Goal: Transaction & Acquisition: Book appointment/travel/reservation

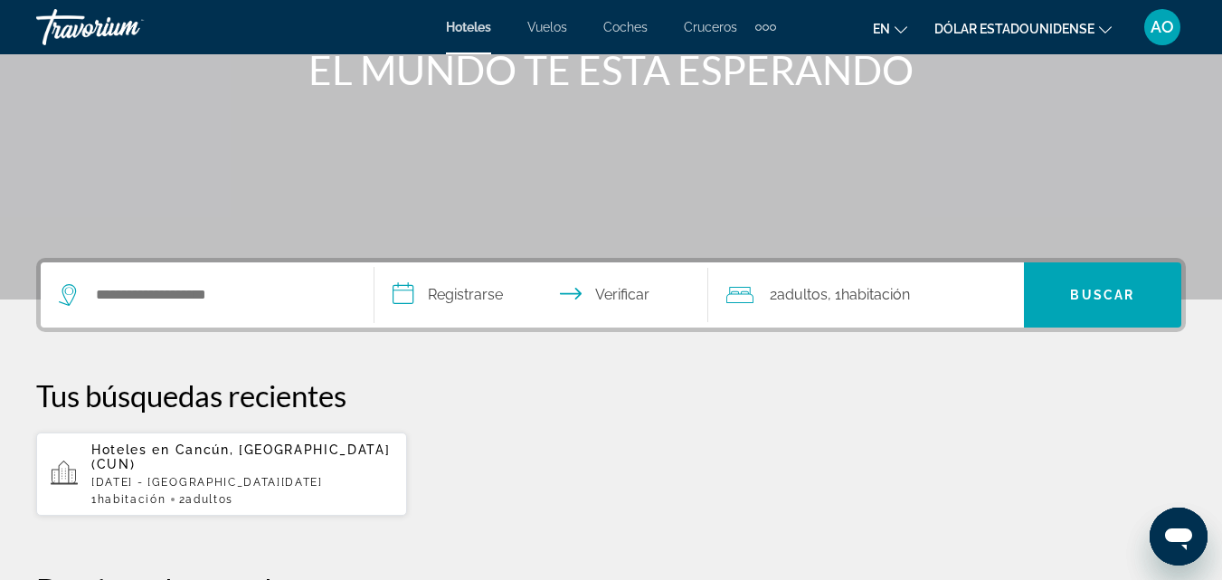
scroll to position [253, 0]
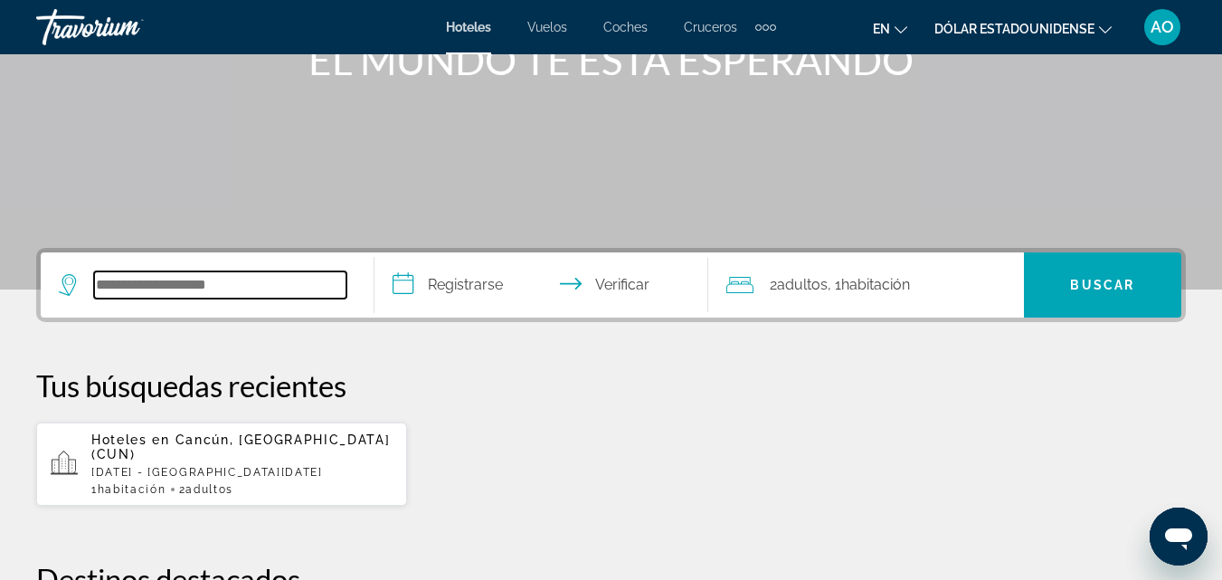
click at [214, 282] on input "Widget de búsqueda" at bounding box center [220, 284] width 252 height 27
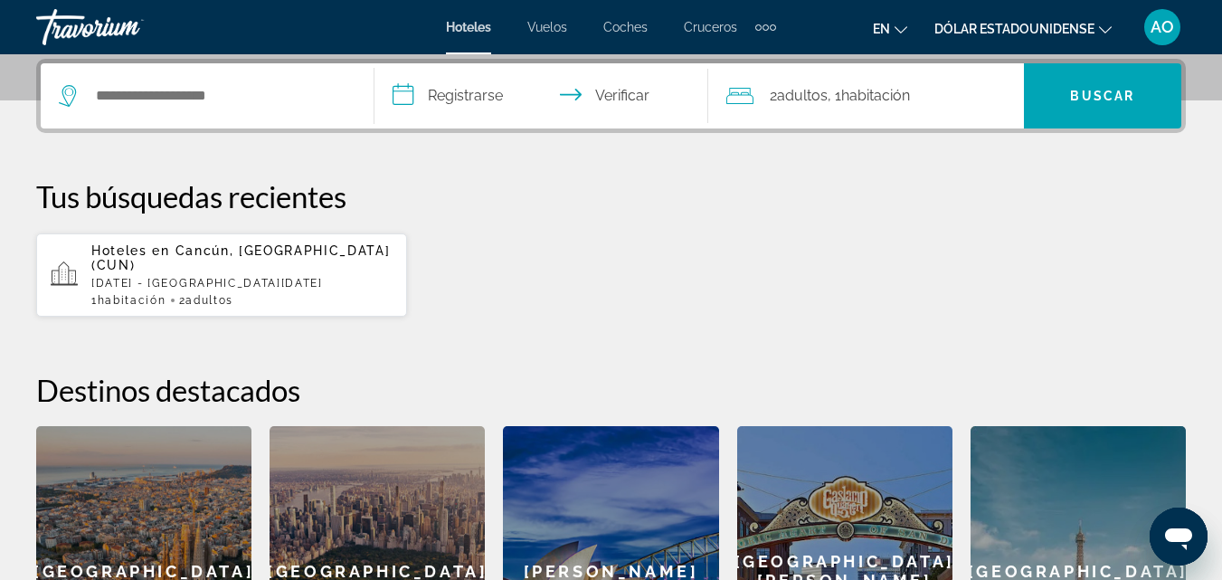
click at [1208, 375] on div "**********" at bounding box center [611, 387] width 1222 height 657
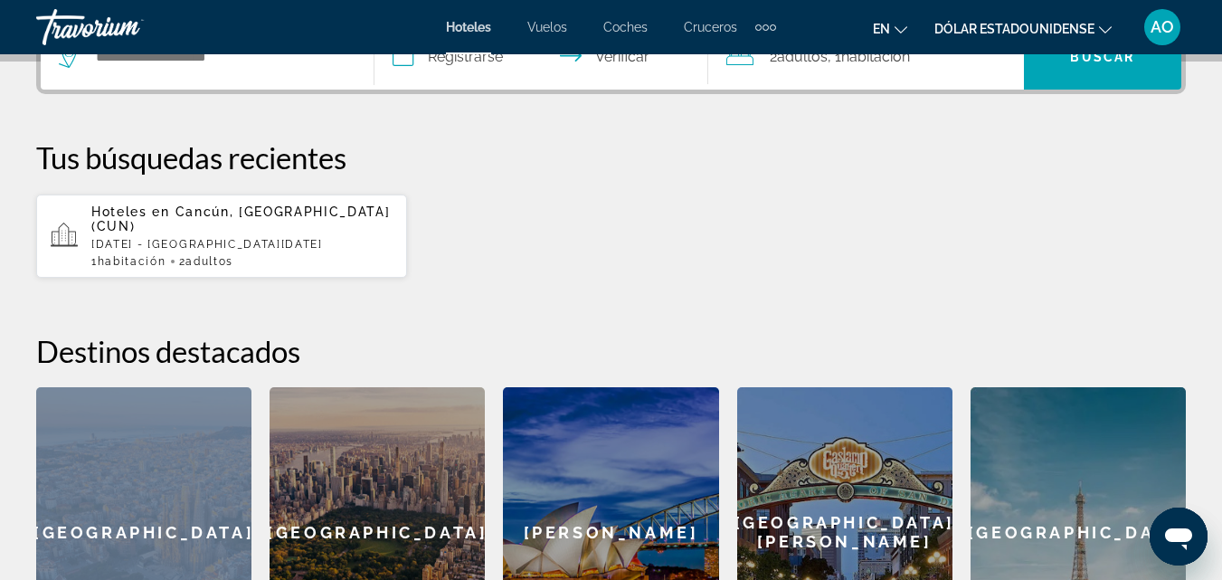
scroll to position [445, 0]
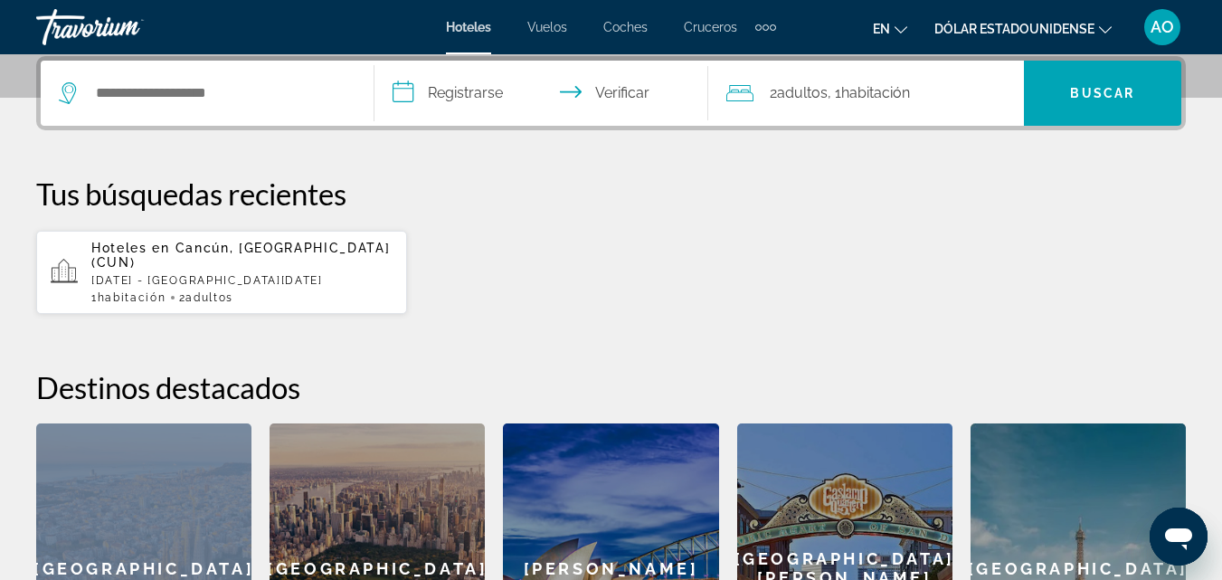
click at [629, 520] on div "Sídney" at bounding box center [610, 568] width 215 height 290
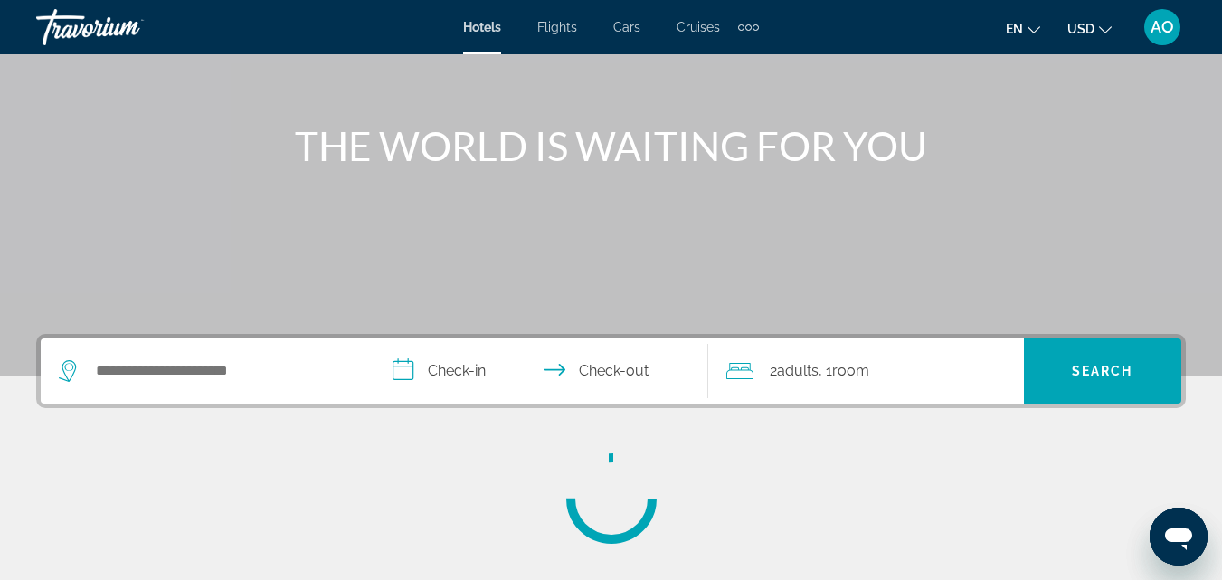
scroll to position [181, 0]
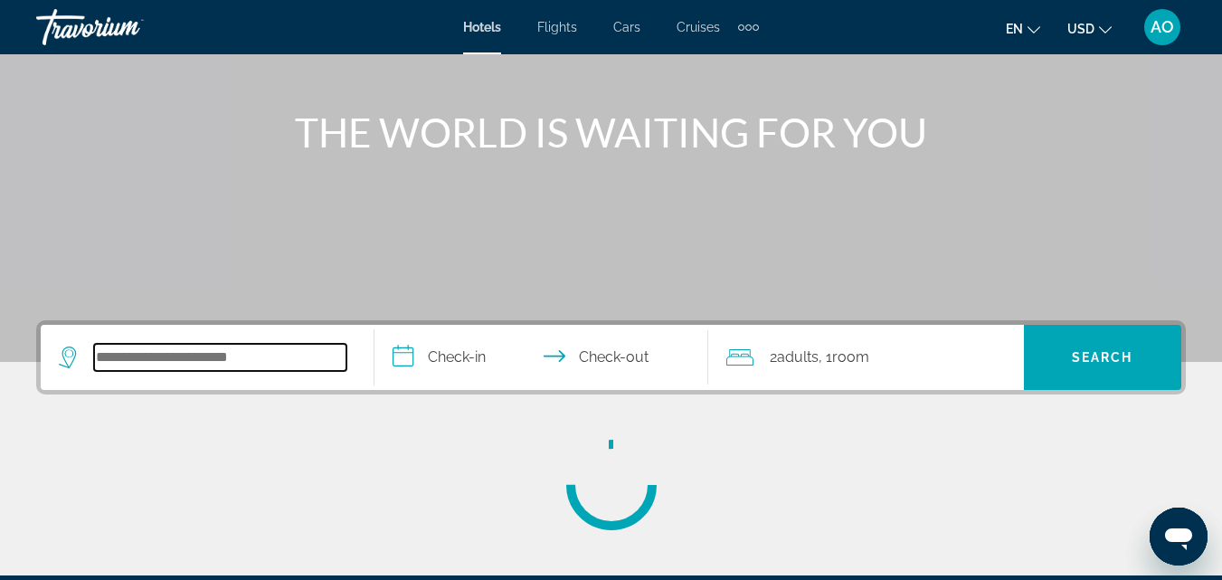
click at [277, 360] on input "Search widget" at bounding box center [220, 357] width 252 height 27
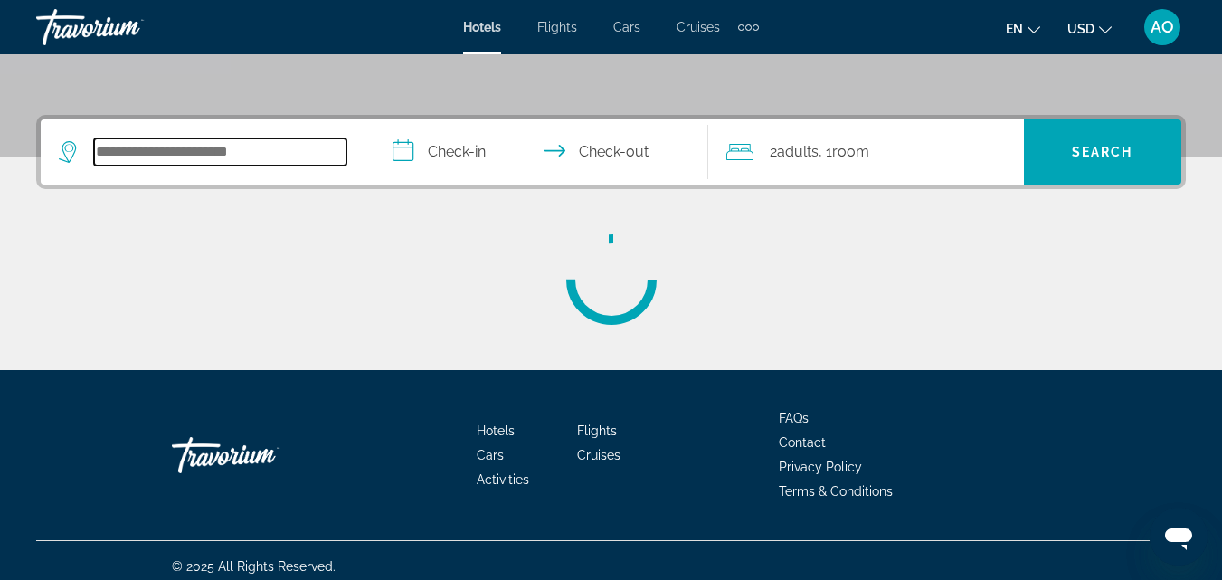
scroll to position [398, 0]
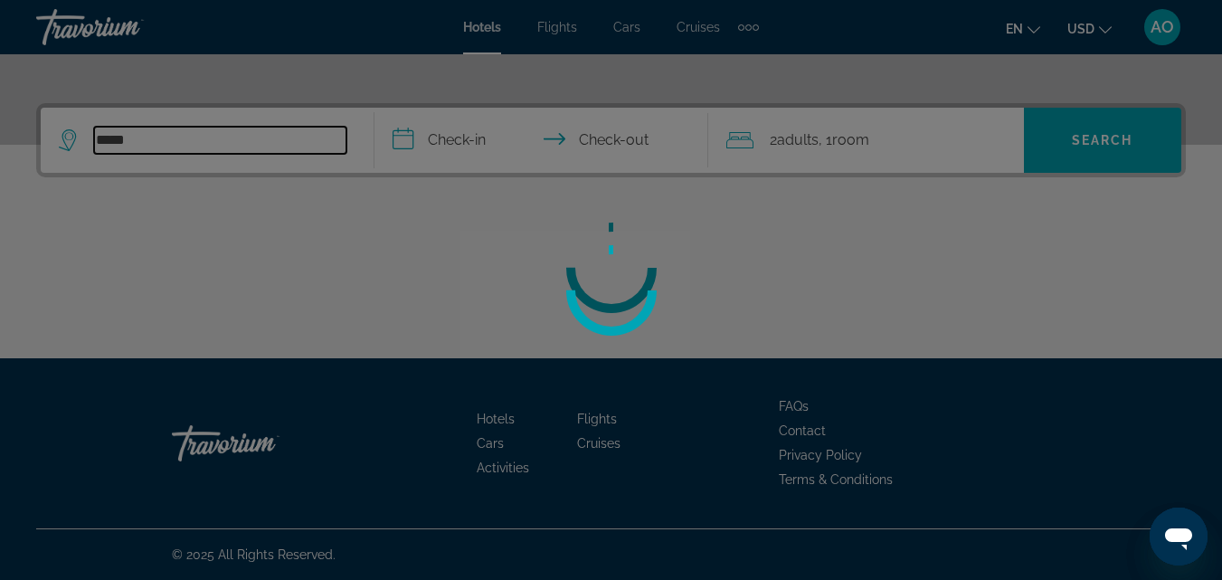
type input "*****"
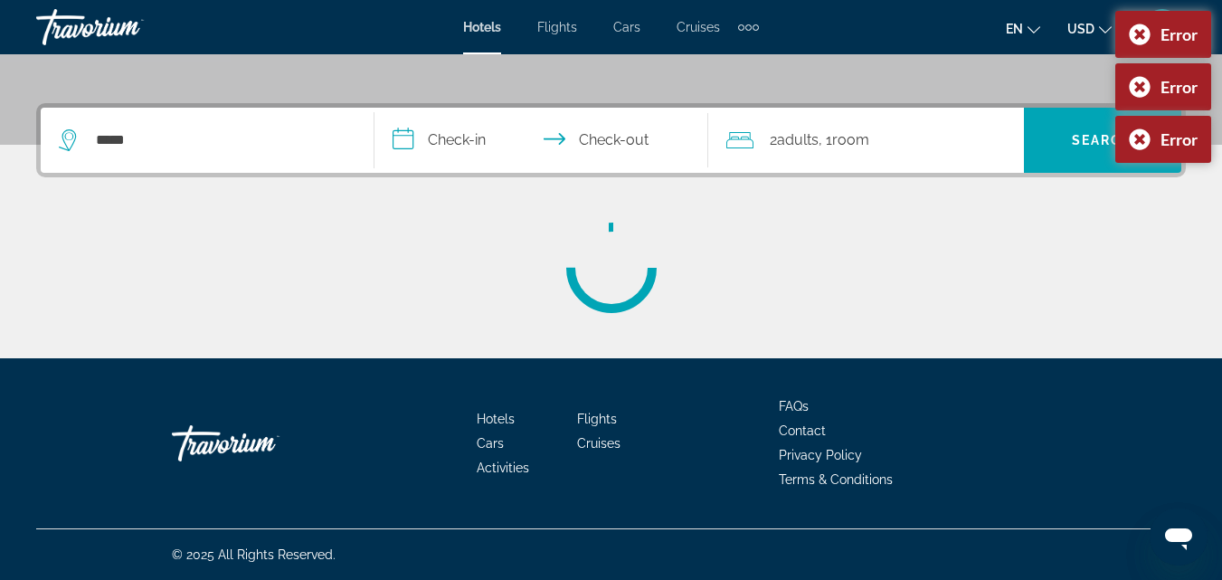
click at [489, 153] on input "**********" at bounding box center [545, 143] width 341 height 71
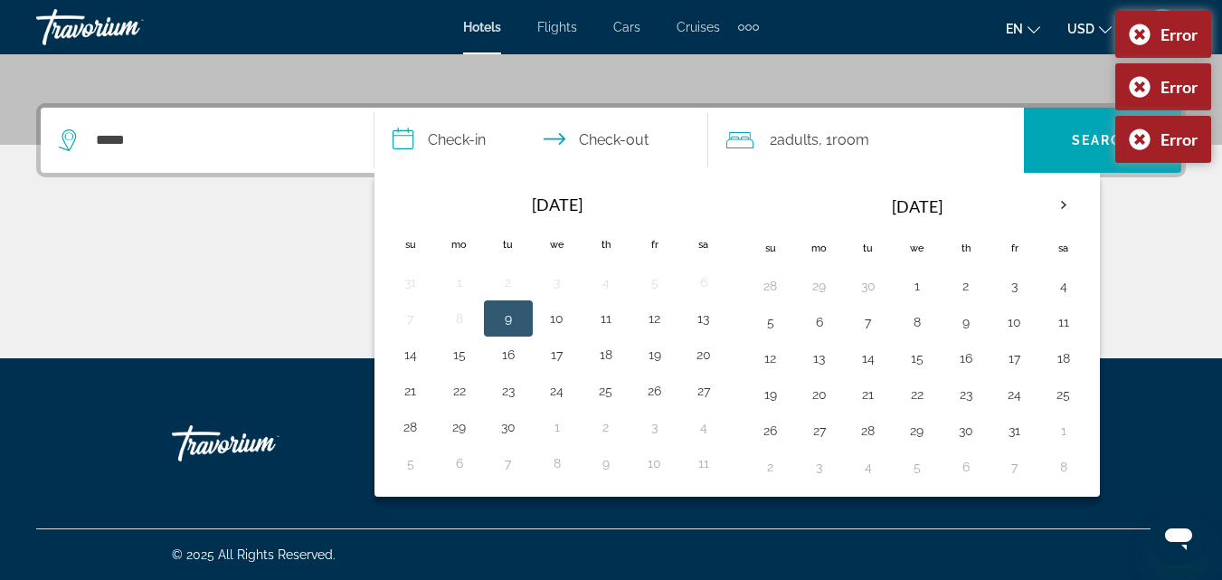
click at [489, 153] on input "**********" at bounding box center [545, 143] width 341 height 71
click at [1068, 204] on th "Next month" at bounding box center [1064, 205] width 49 height 40
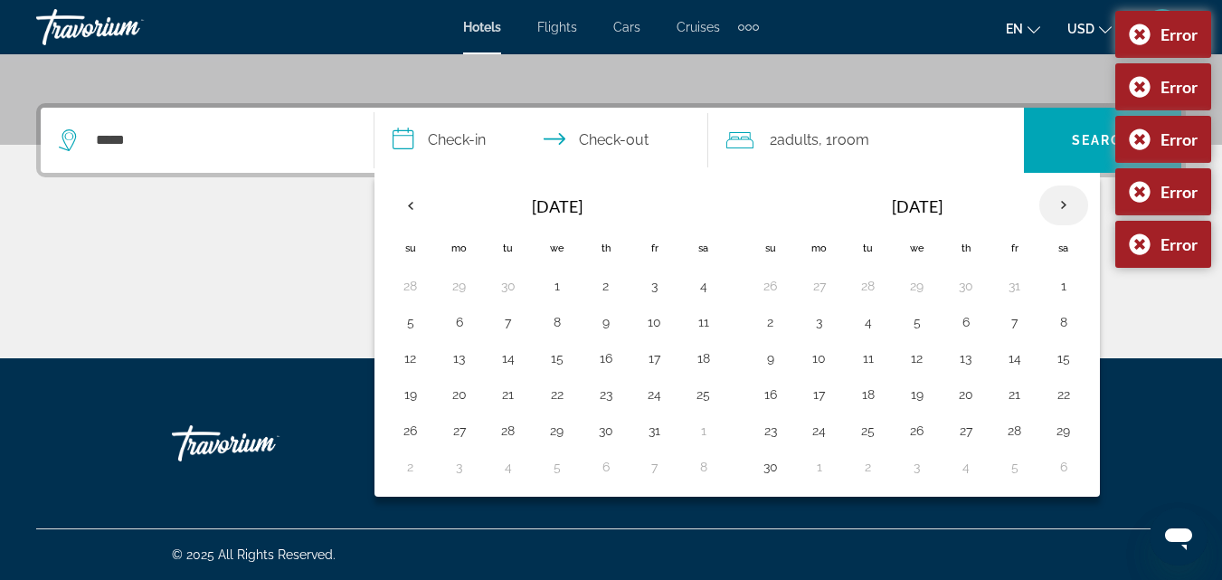
click at [1068, 204] on th "Next month" at bounding box center [1064, 205] width 49 height 40
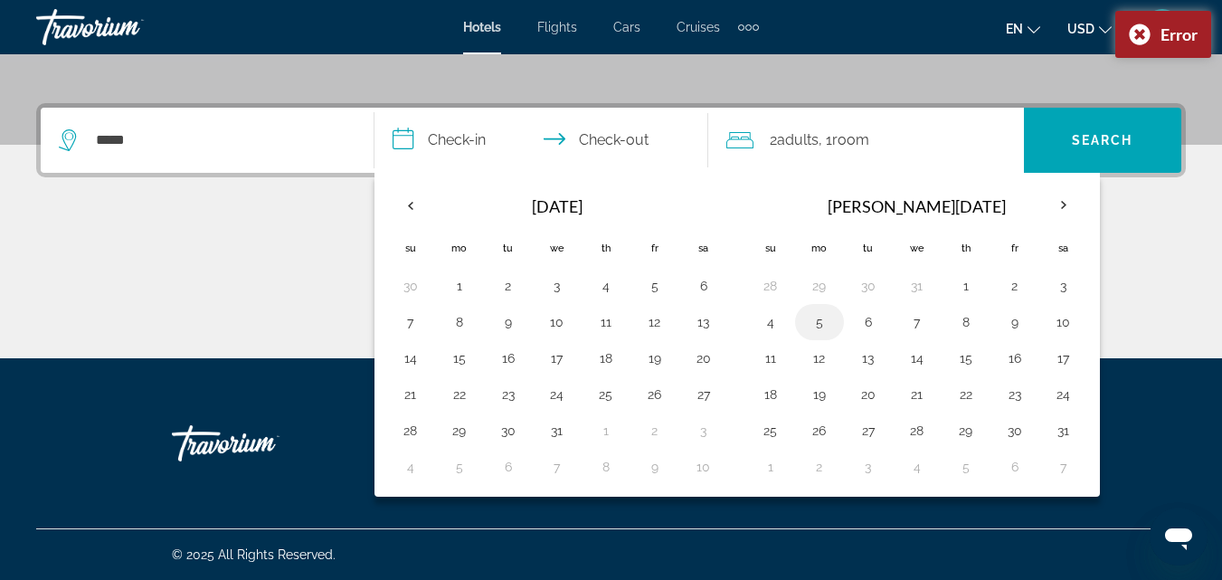
click at [817, 327] on button "5" at bounding box center [819, 321] width 29 height 25
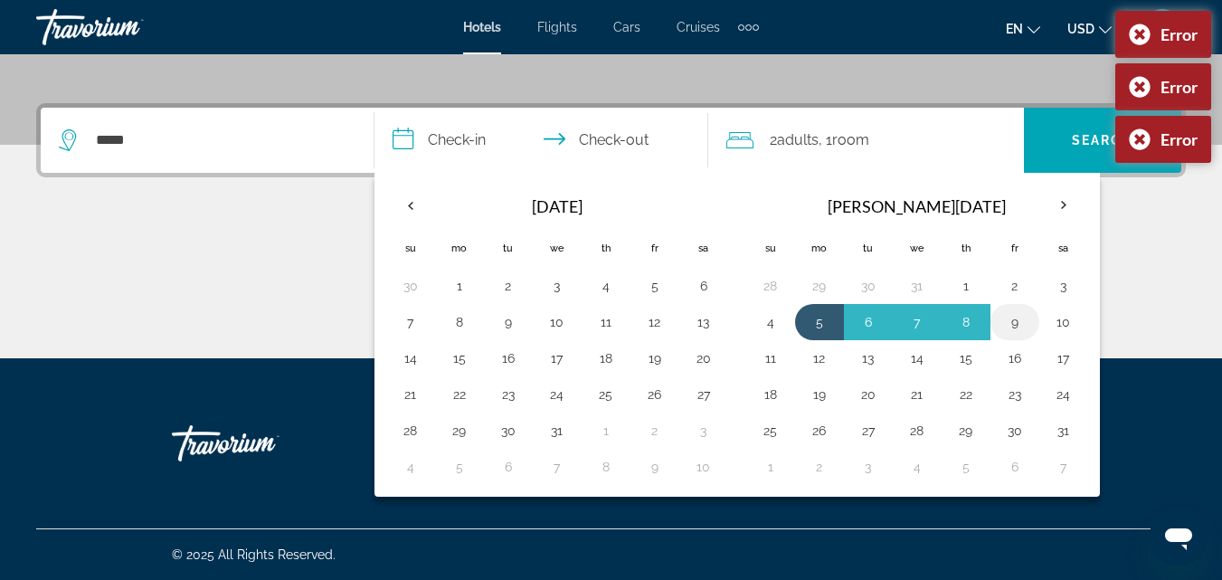
click at [1022, 322] on button "9" at bounding box center [1015, 321] width 29 height 25
type input "**********"
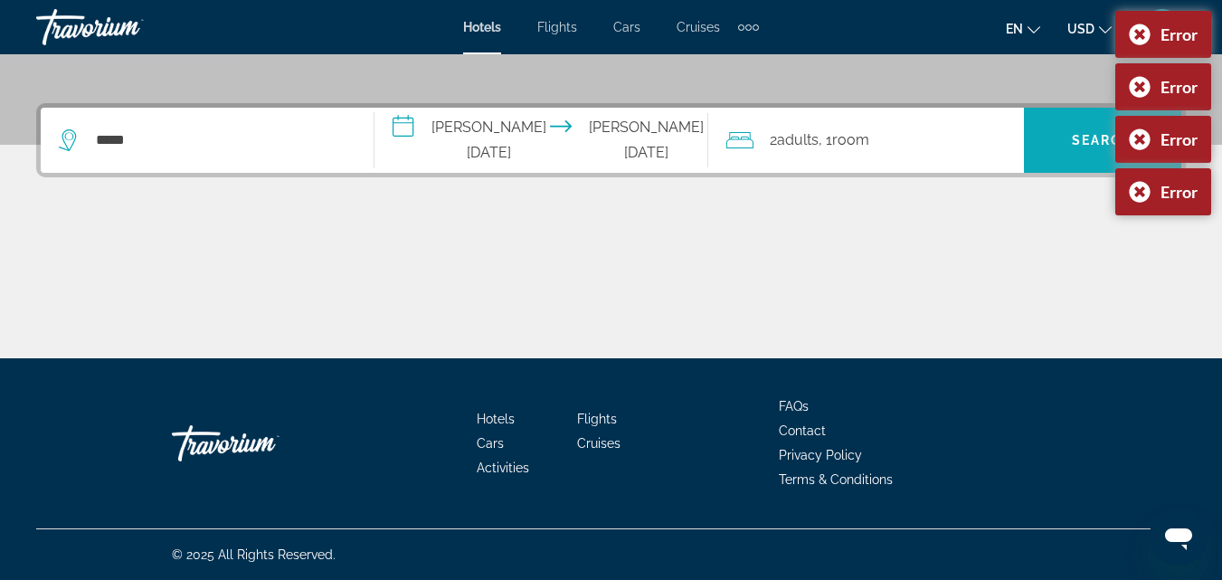
click at [1061, 130] on span "Search widget" at bounding box center [1102, 140] width 157 height 43
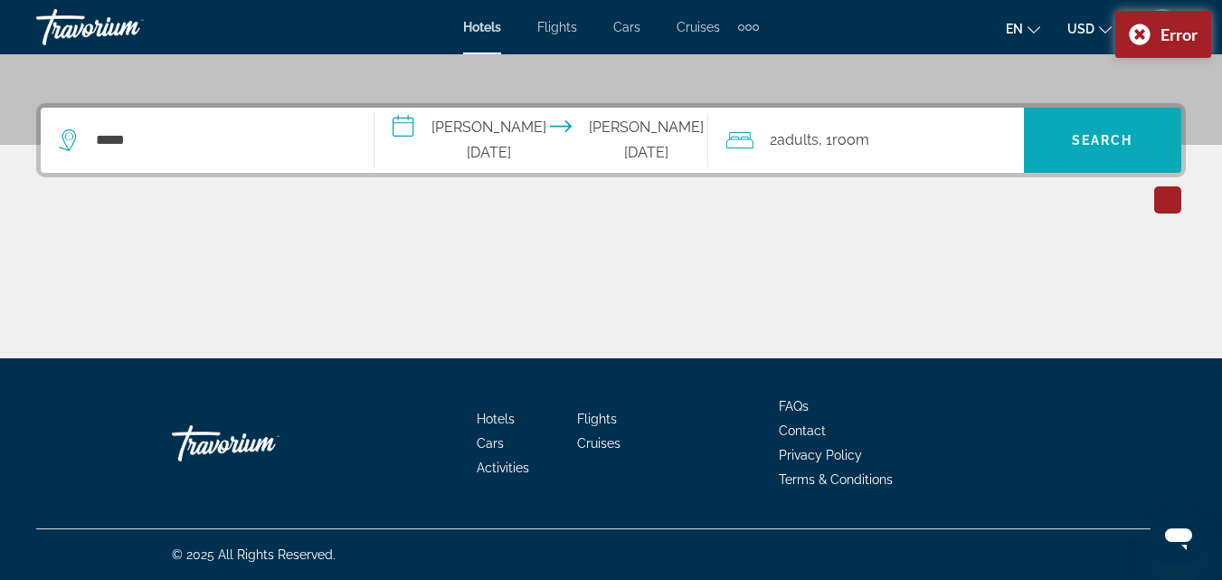
click at [1061, 130] on span "Search widget" at bounding box center [1102, 140] width 157 height 43
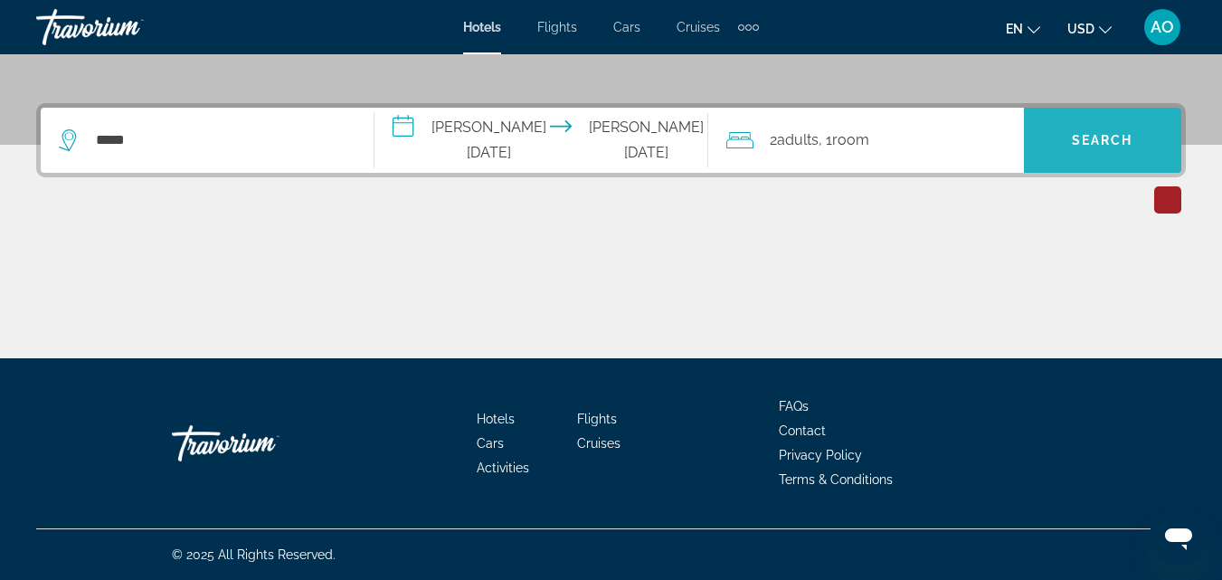
click at [1102, 161] on span "Search widget" at bounding box center [1102, 140] width 157 height 43
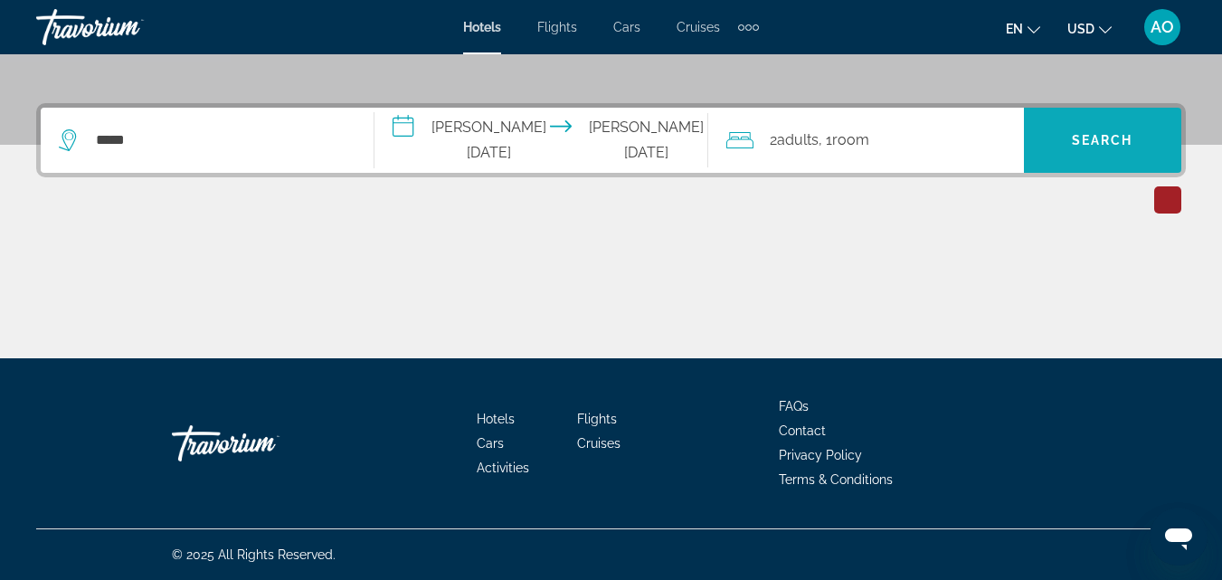
click at [1102, 161] on span "Search widget" at bounding box center [1102, 140] width 157 height 43
click at [835, 229] on div "Main content" at bounding box center [611, 291] width 1150 height 136
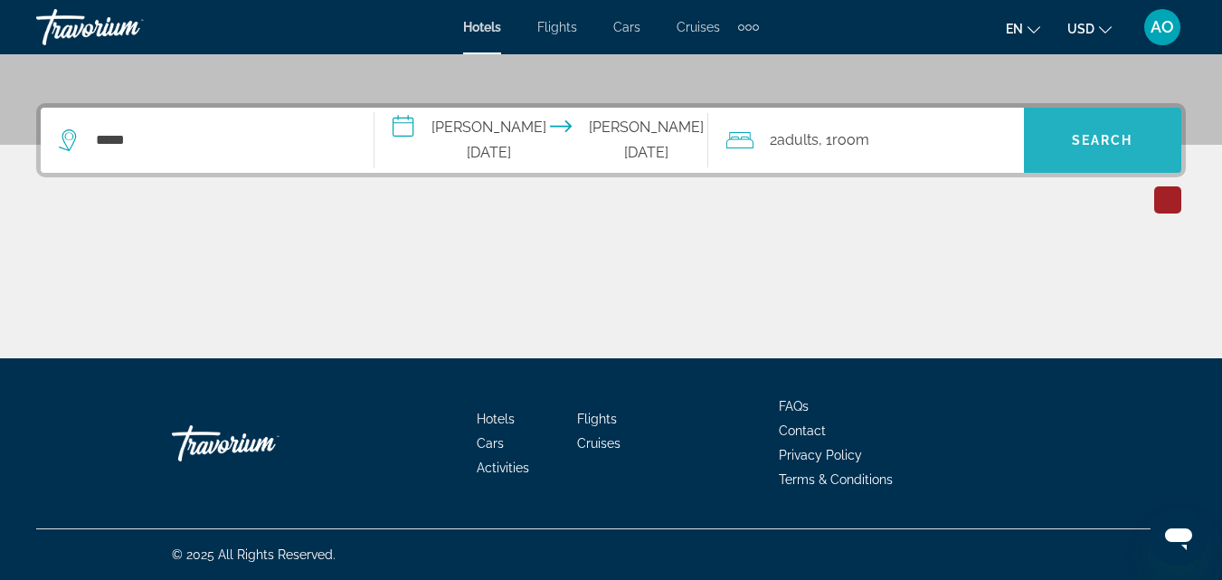
click at [1101, 140] on span "Search" at bounding box center [1103, 140] width 62 height 14
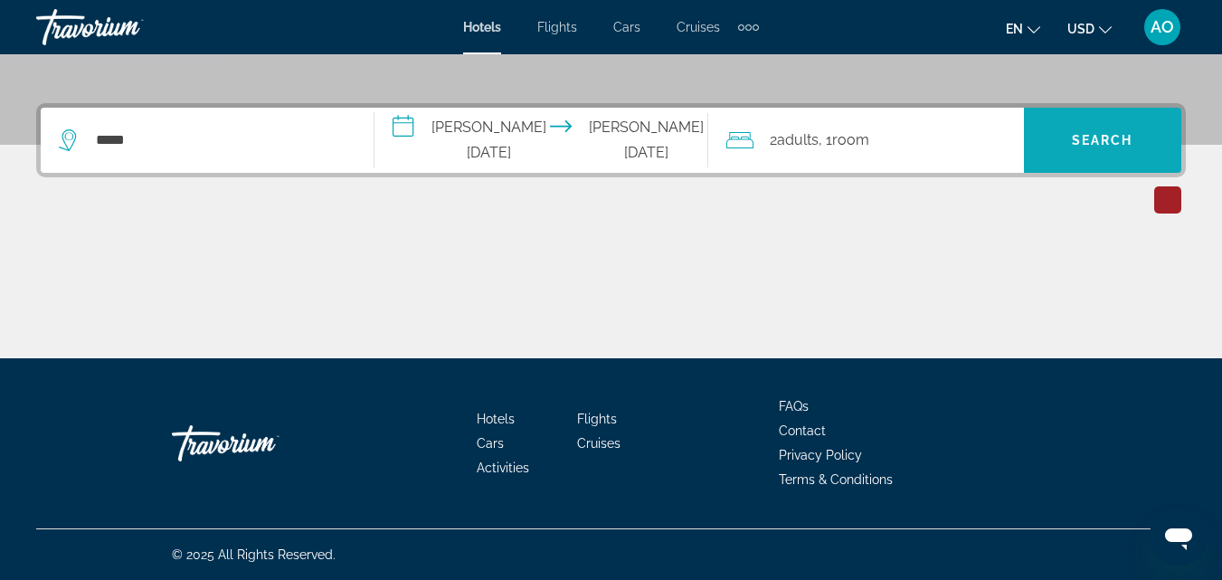
click at [1101, 140] on span "Search" at bounding box center [1103, 140] width 62 height 14
click at [822, 245] on div "Main content" at bounding box center [611, 291] width 1150 height 136
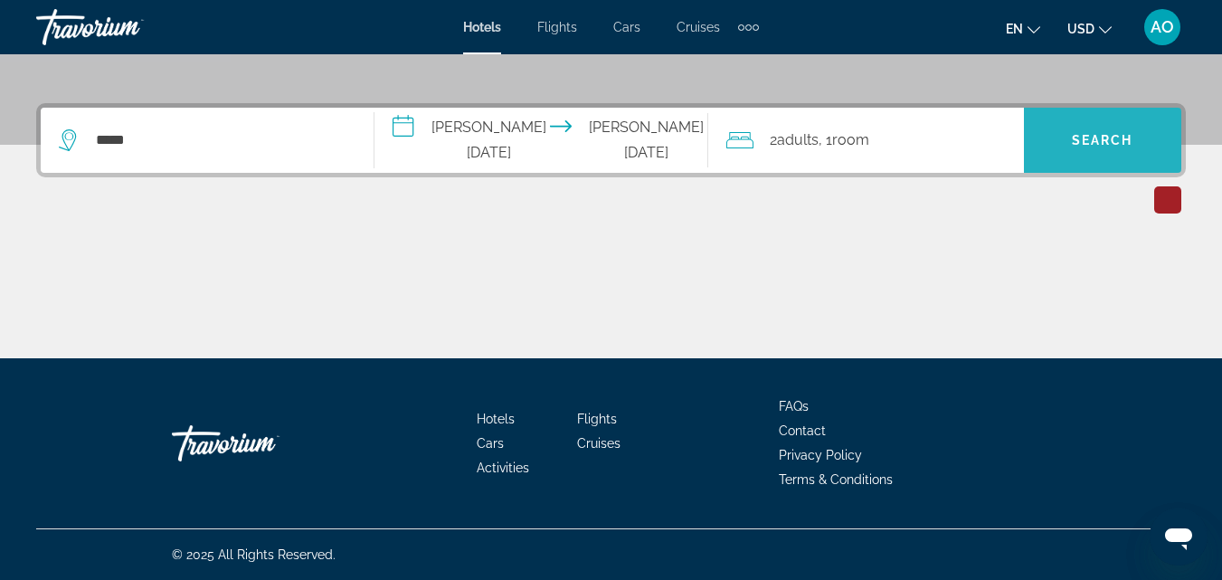
click at [1098, 146] on span "Search" at bounding box center [1103, 140] width 62 height 14
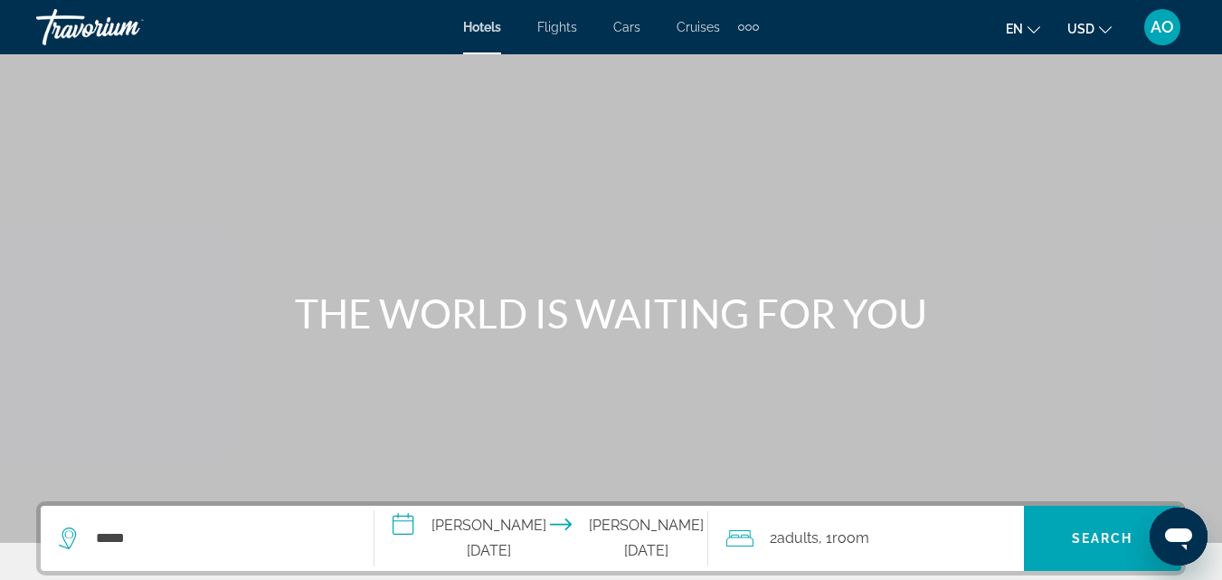
scroll to position [16, 0]
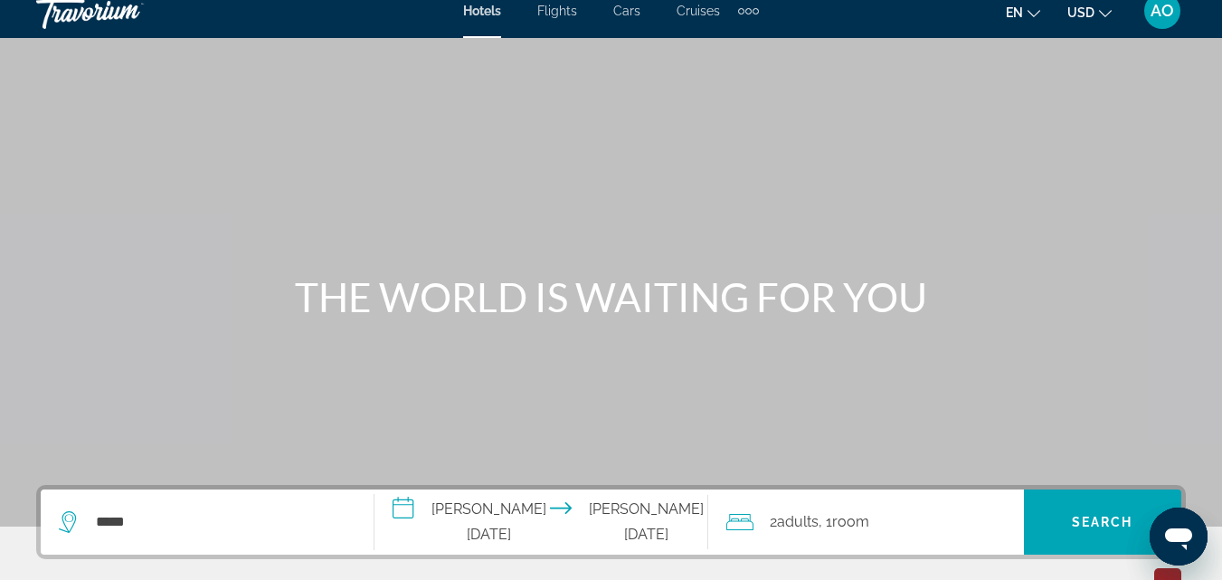
drag, startPoint x: 1221, startPoint y: 201, endPoint x: 1223, endPoint y: 220, distance: 19.1
click at [1221, 205] on div "Main content" at bounding box center [611, 255] width 1222 height 543
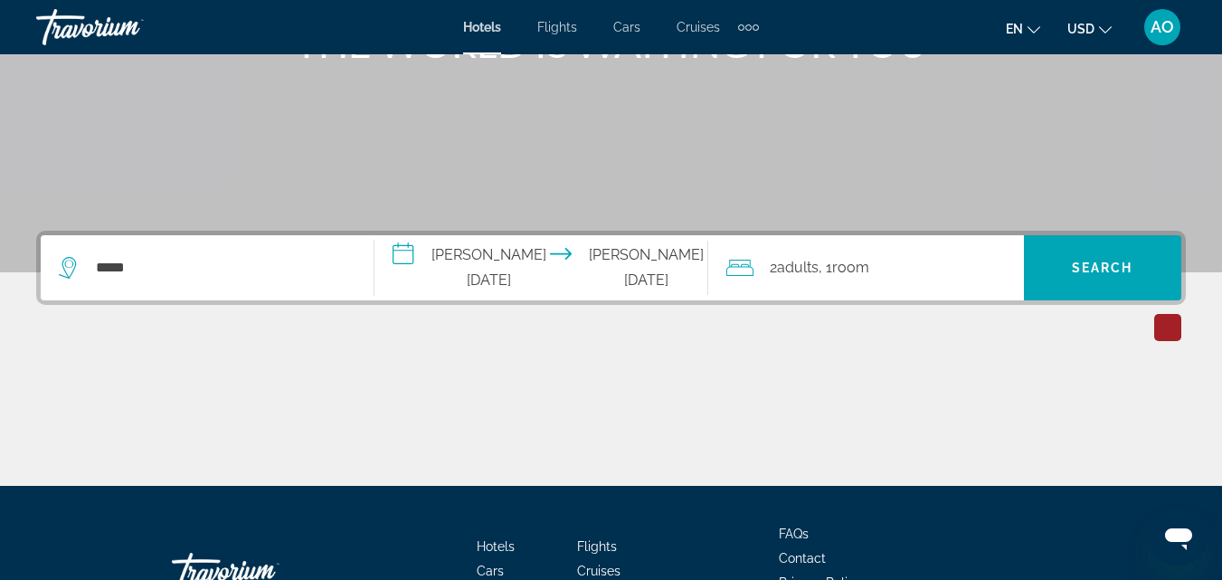
scroll to position [271, 0]
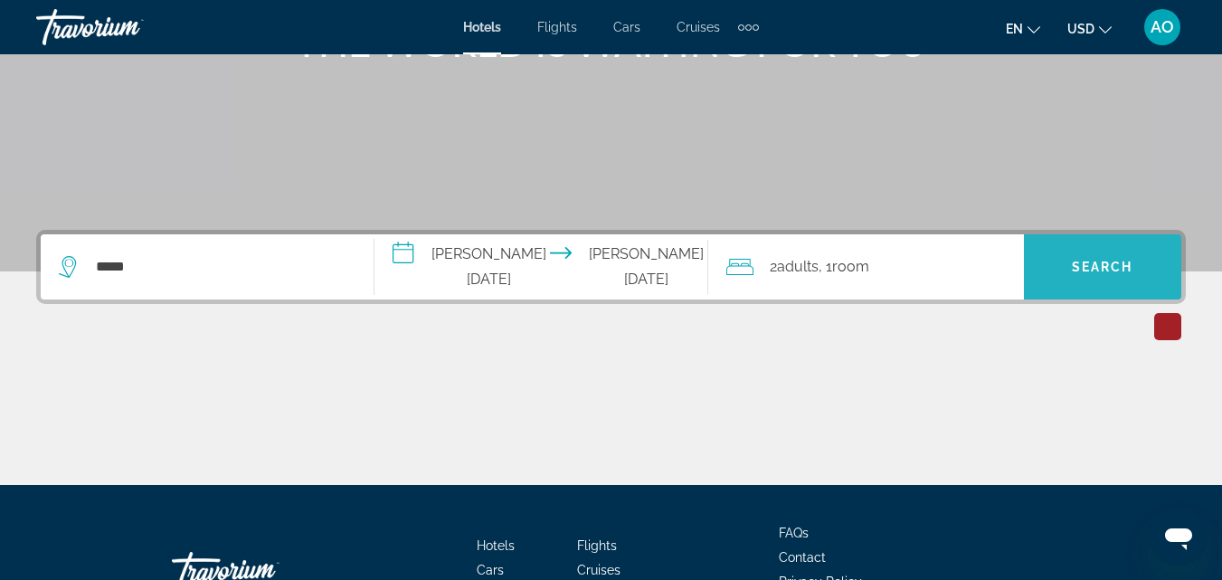
click at [1097, 261] on span "Search" at bounding box center [1103, 267] width 62 height 14
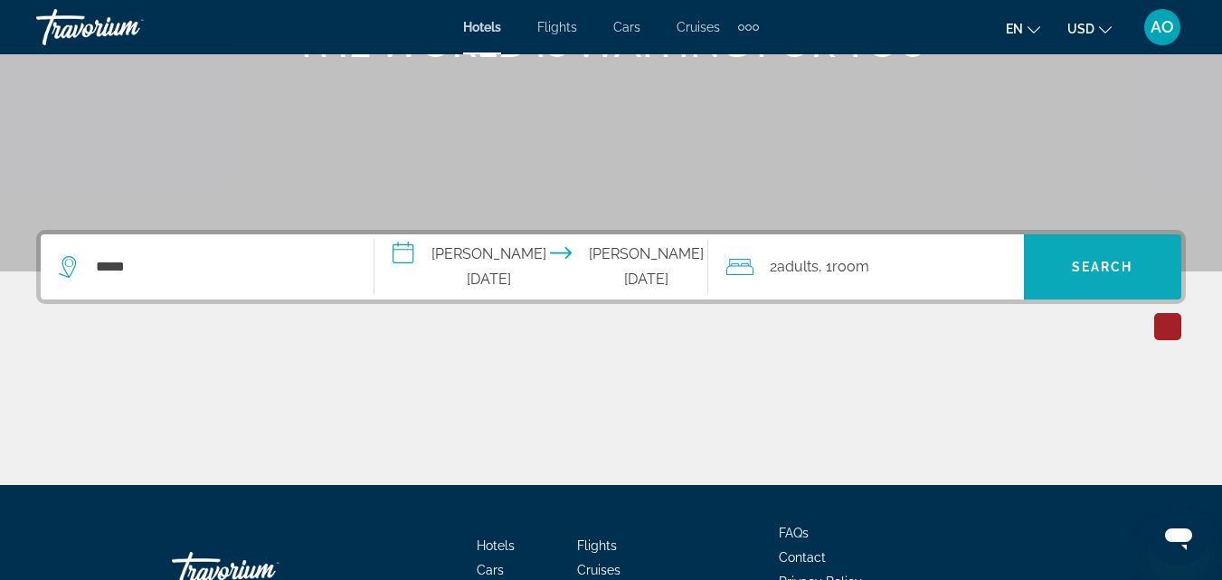
click at [1097, 261] on span "Search" at bounding box center [1103, 267] width 62 height 14
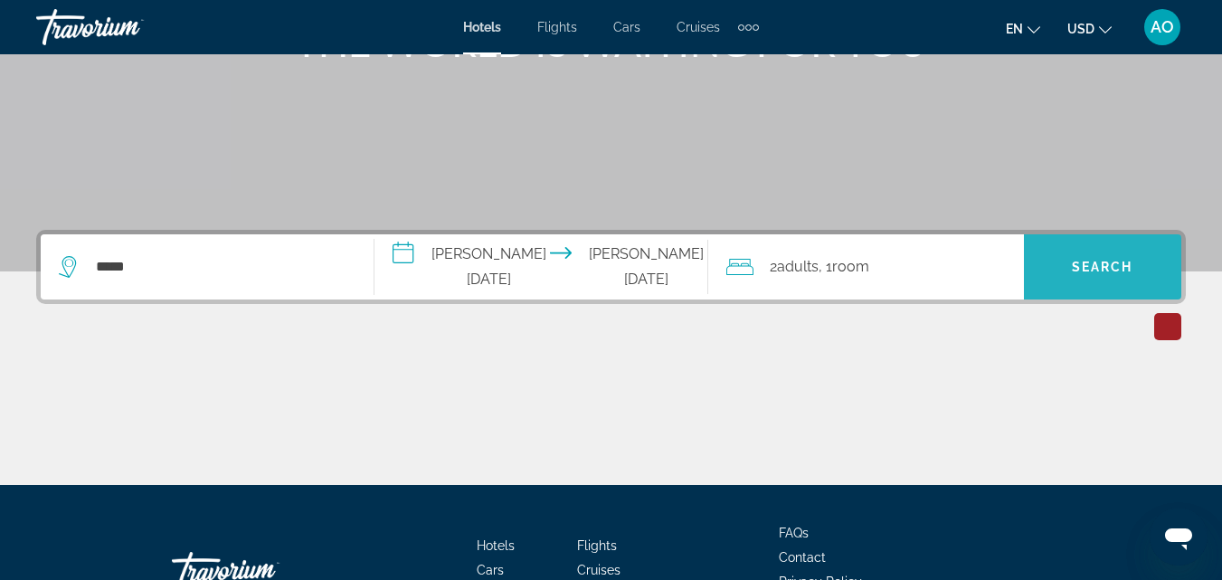
click at [1097, 261] on span "Search" at bounding box center [1103, 267] width 62 height 14
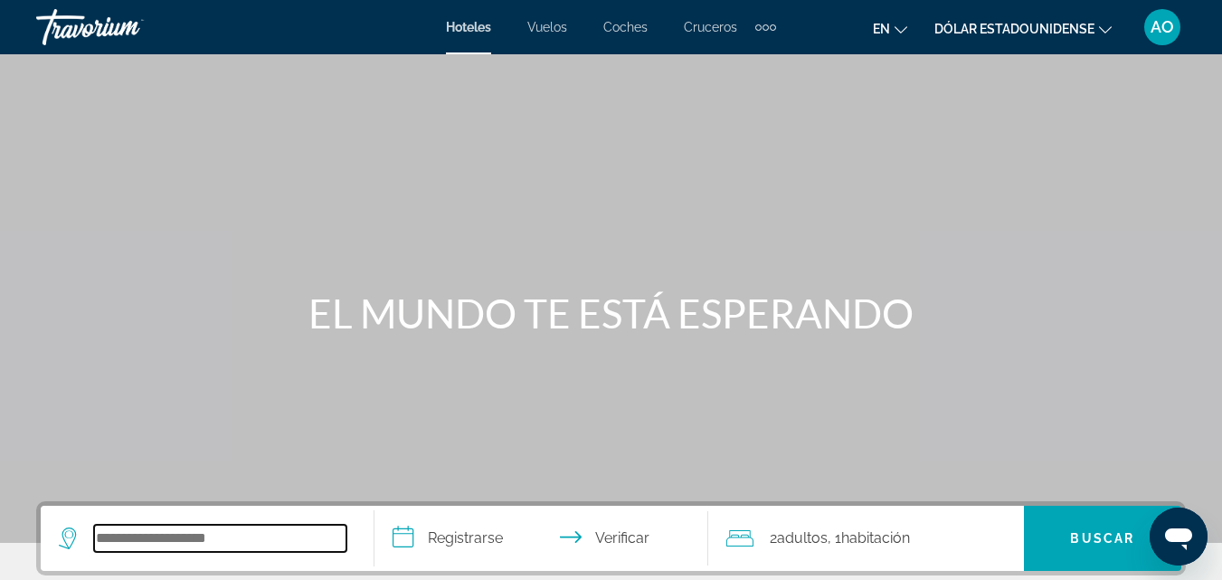
click at [191, 546] on input "Widget de búsqueda" at bounding box center [220, 538] width 252 height 27
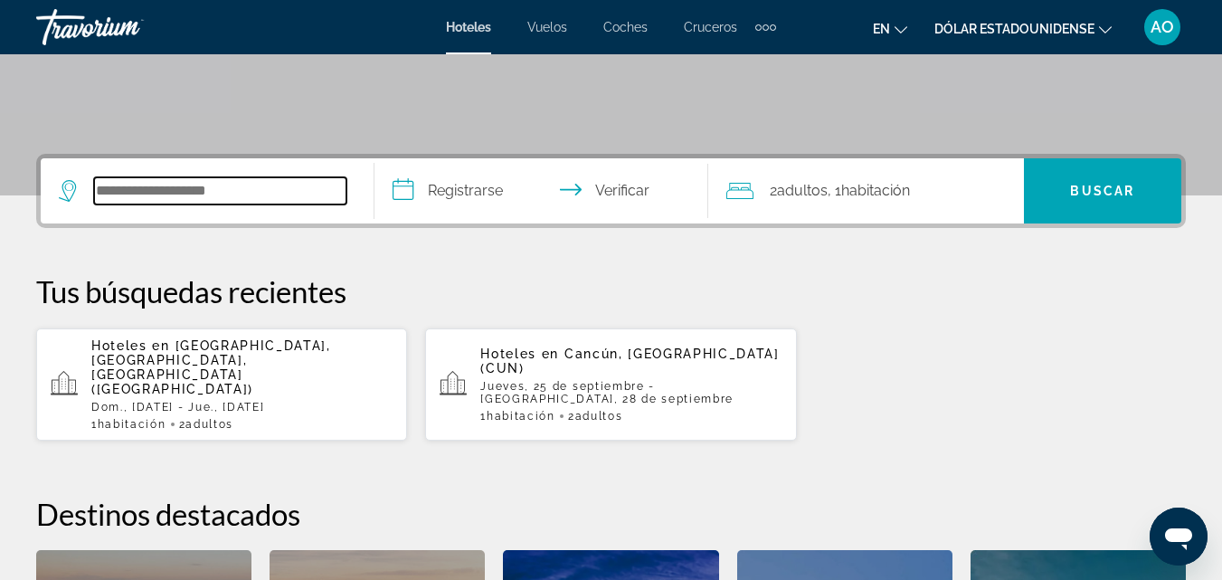
scroll to position [442, 0]
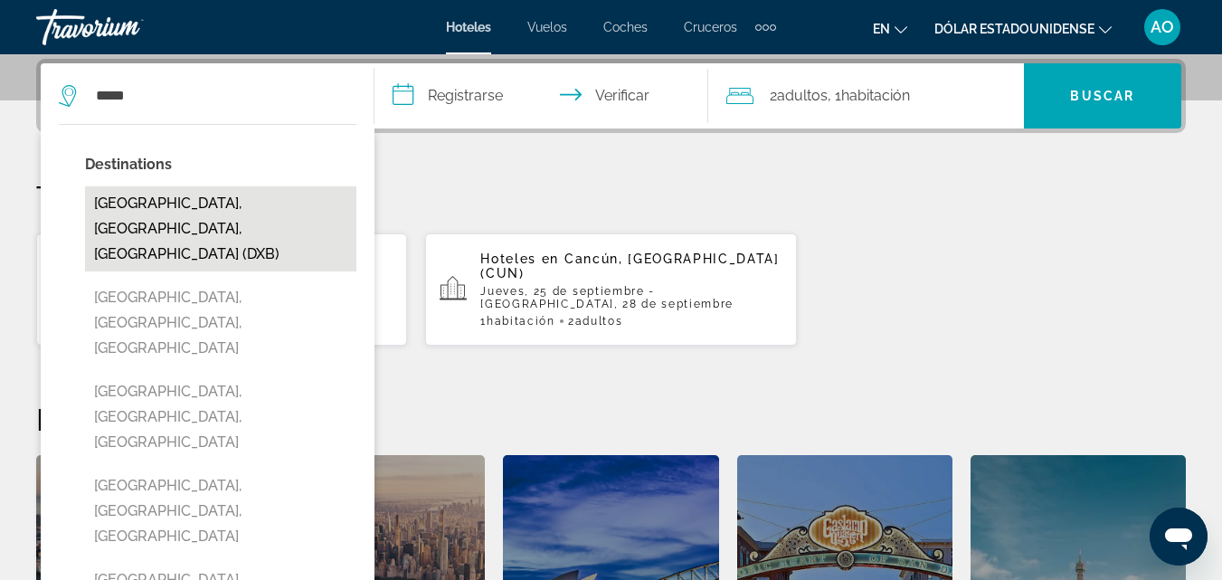
click at [256, 220] on button "Dubai, Dubai Emirate, United Arab Emirates (DXB)" at bounding box center [220, 228] width 271 height 85
type input "**********"
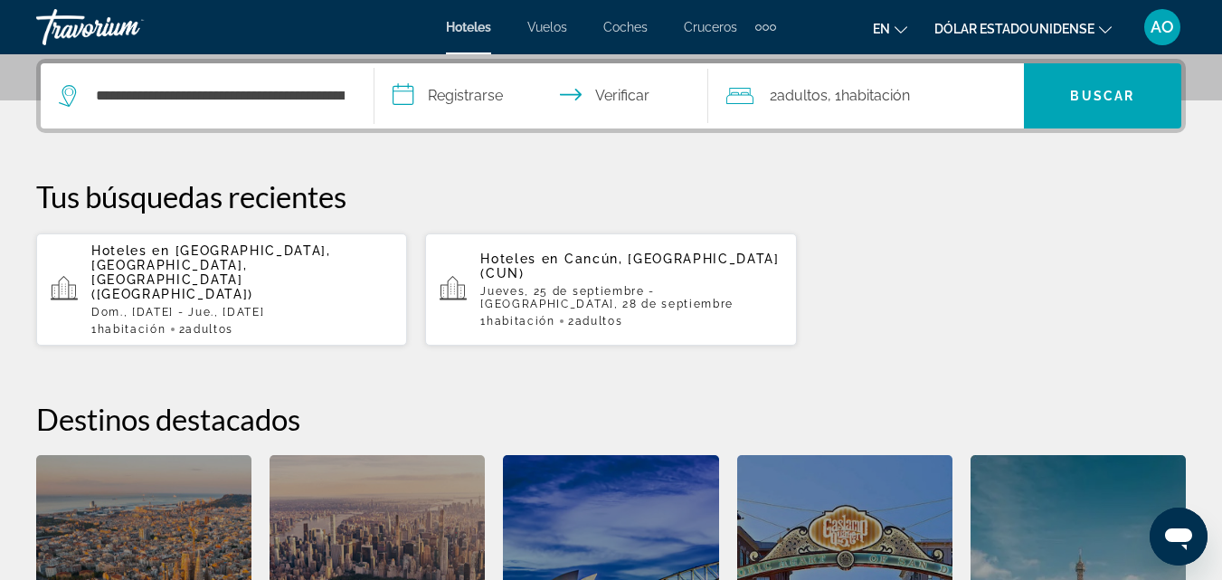
click at [504, 99] on input "**********" at bounding box center [545, 98] width 341 height 71
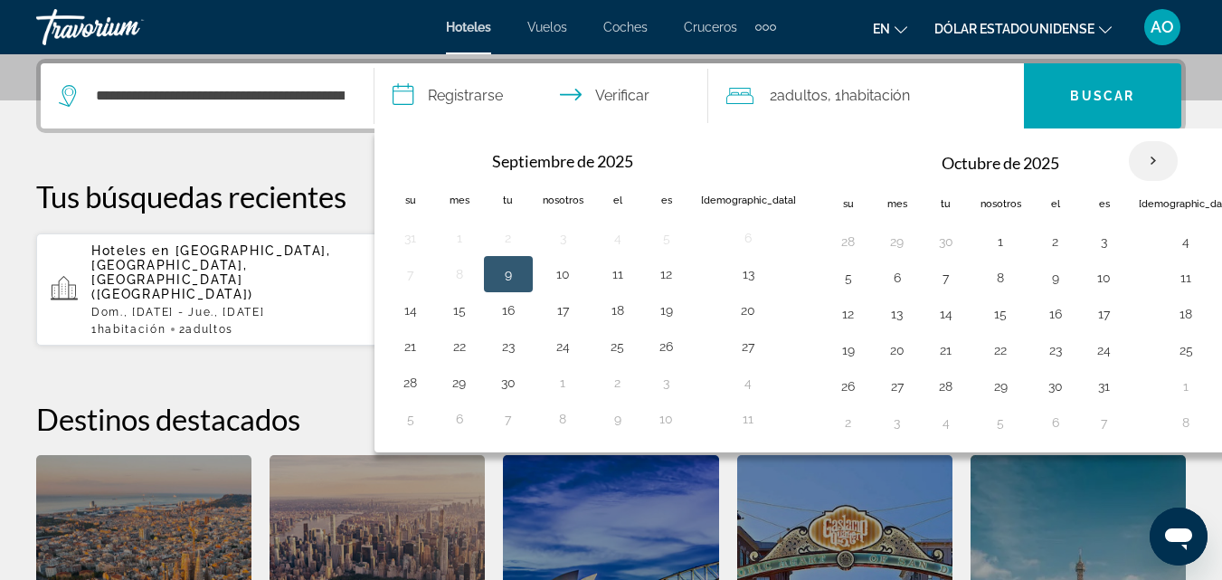
click at [1129, 163] on th "Mes próximo" at bounding box center [1153, 161] width 49 height 40
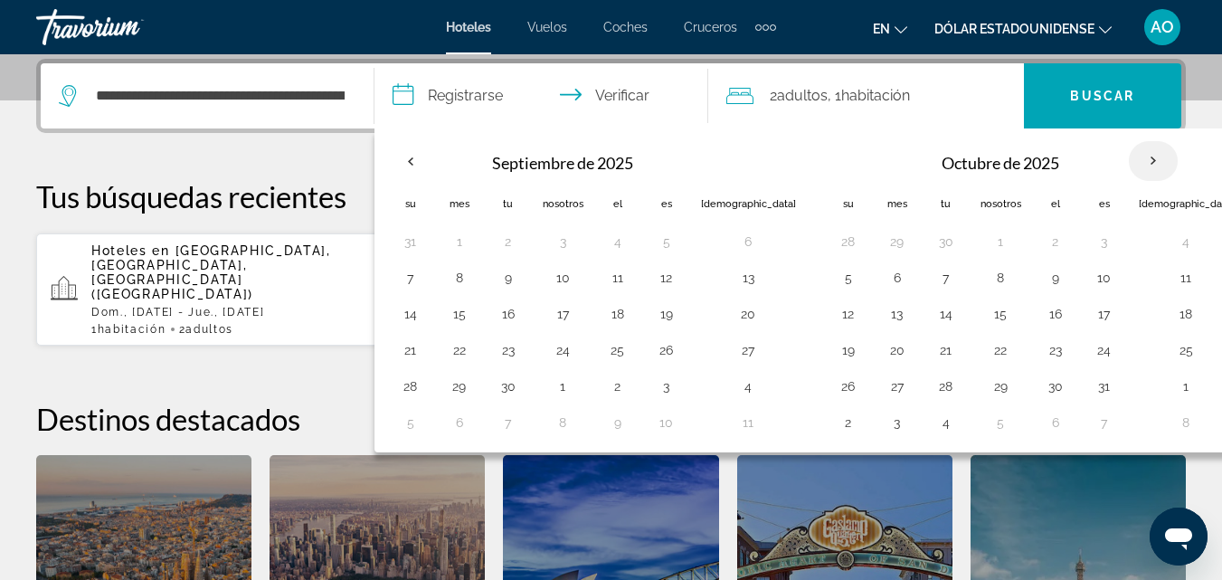
click at [1129, 163] on th "Mes próximo" at bounding box center [1153, 161] width 49 height 40
click at [1129, 161] on th "Mes próximo" at bounding box center [1153, 161] width 49 height 40
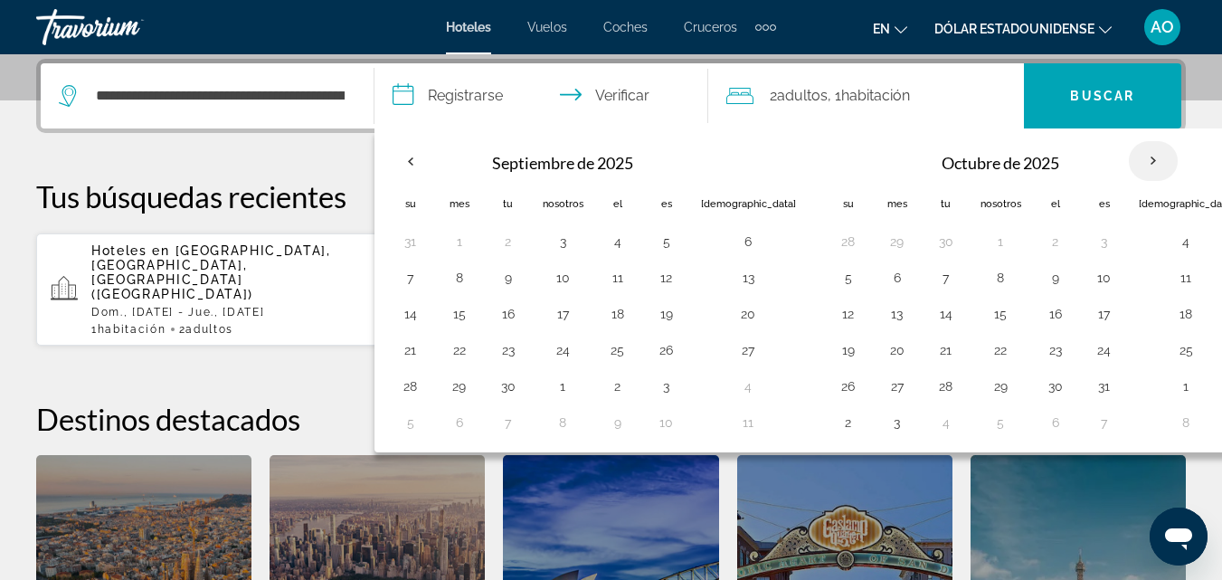
click at [1129, 161] on th "Mes próximo" at bounding box center [1153, 161] width 49 height 40
click at [1129, 163] on th "Mes próximo" at bounding box center [1153, 161] width 49 height 40
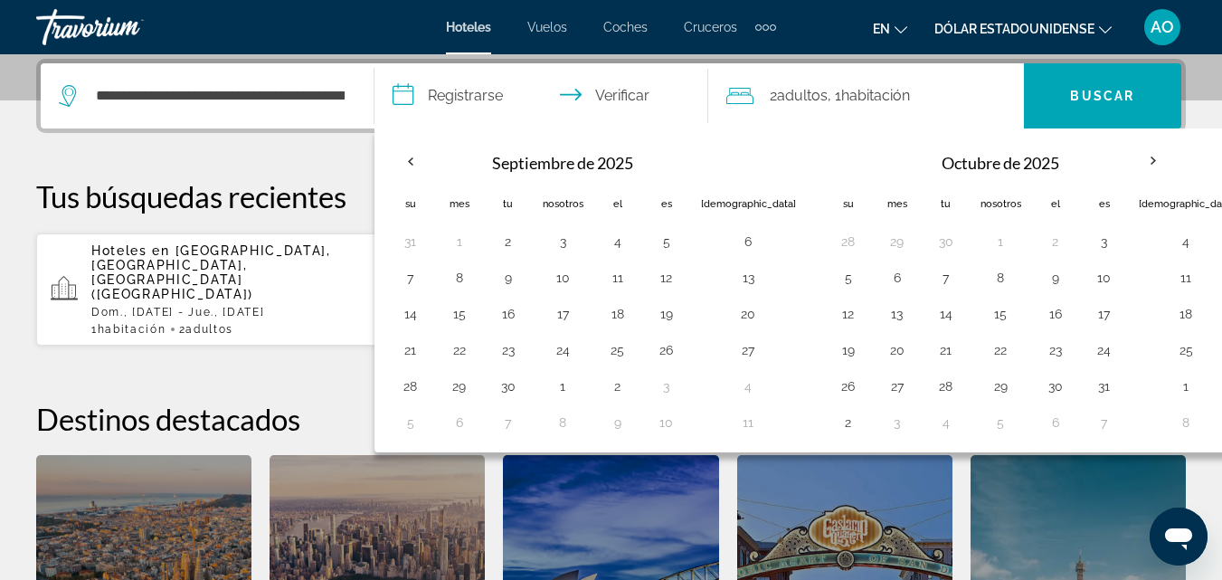
click at [337, 167] on div "**********" at bounding box center [611, 402] width 1222 height 686
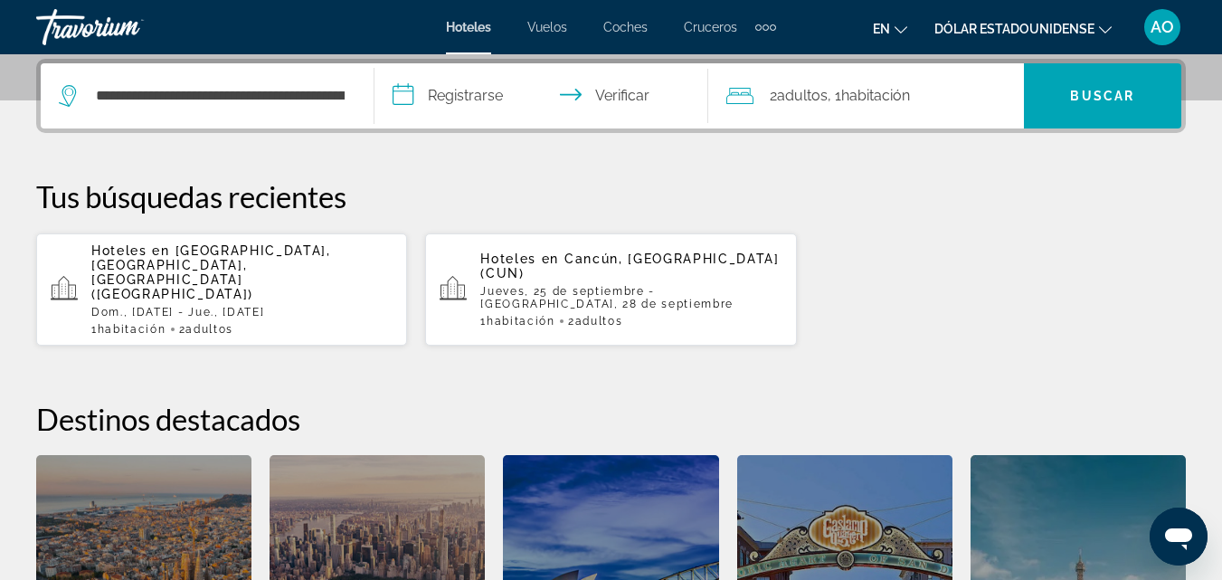
click at [482, 98] on input "**********" at bounding box center [545, 98] width 341 height 71
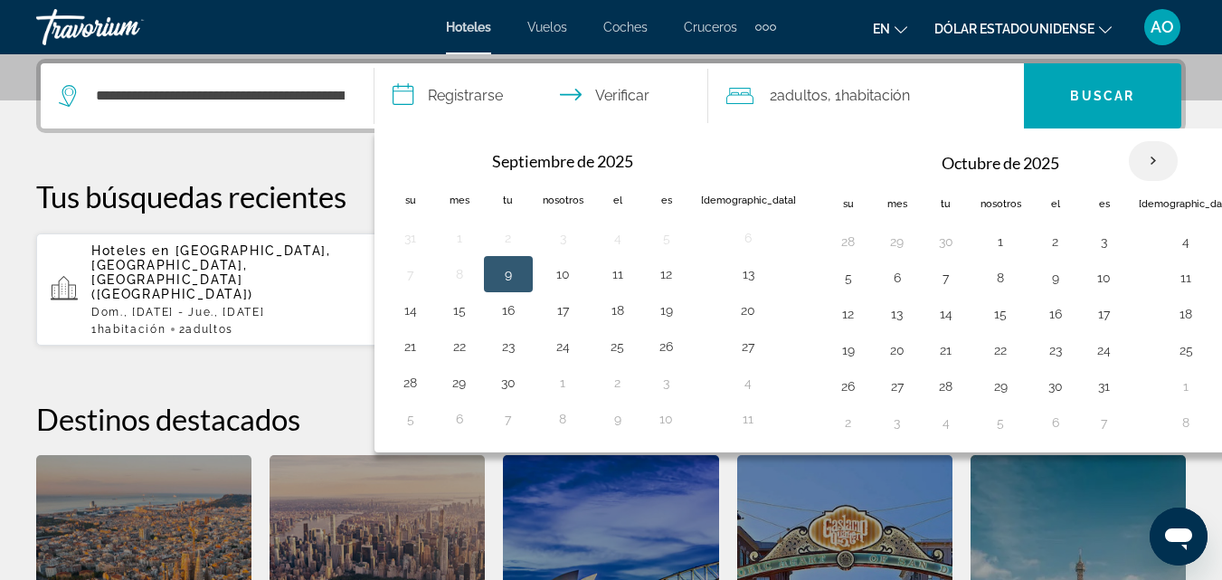
click at [1129, 159] on th "Mes próximo" at bounding box center [1153, 161] width 49 height 40
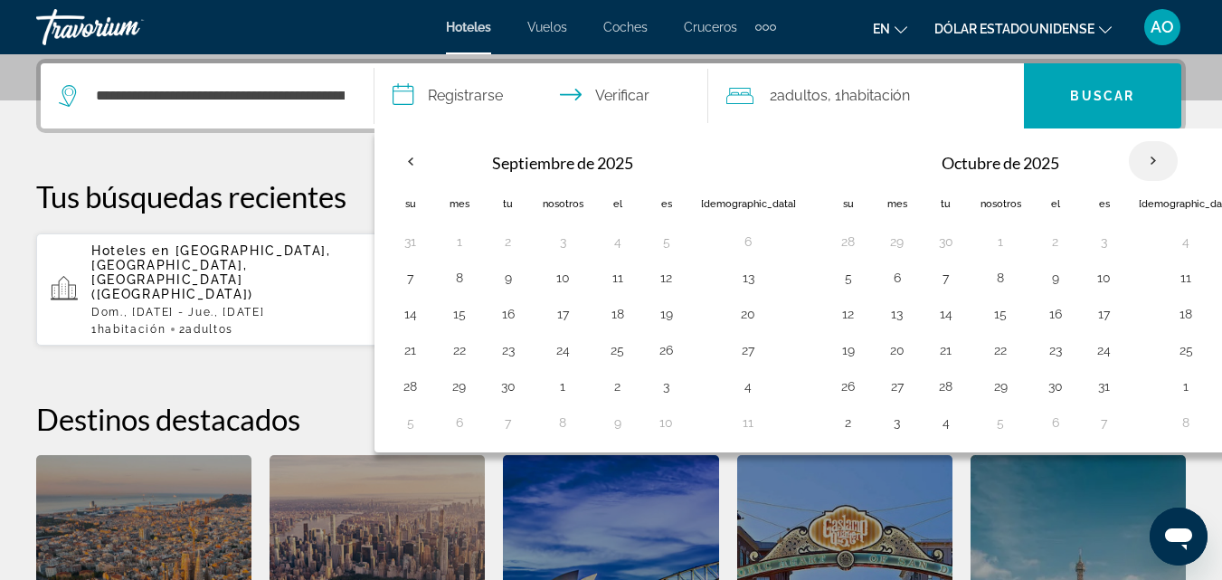
click at [1129, 159] on th "Mes próximo" at bounding box center [1153, 161] width 49 height 40
click at [738, 132] on div "Septiembre de 2025 Su Mes Tu Nosotros El Es Sá 31 1 2 3 4 5 6 7 8 9 10 11 12 13…" at bounding box center [815, 290] width 881 height 324
click at [1129, 161] on th "Mes próximo" at bounding box center [1153, 161] width 49 height 40
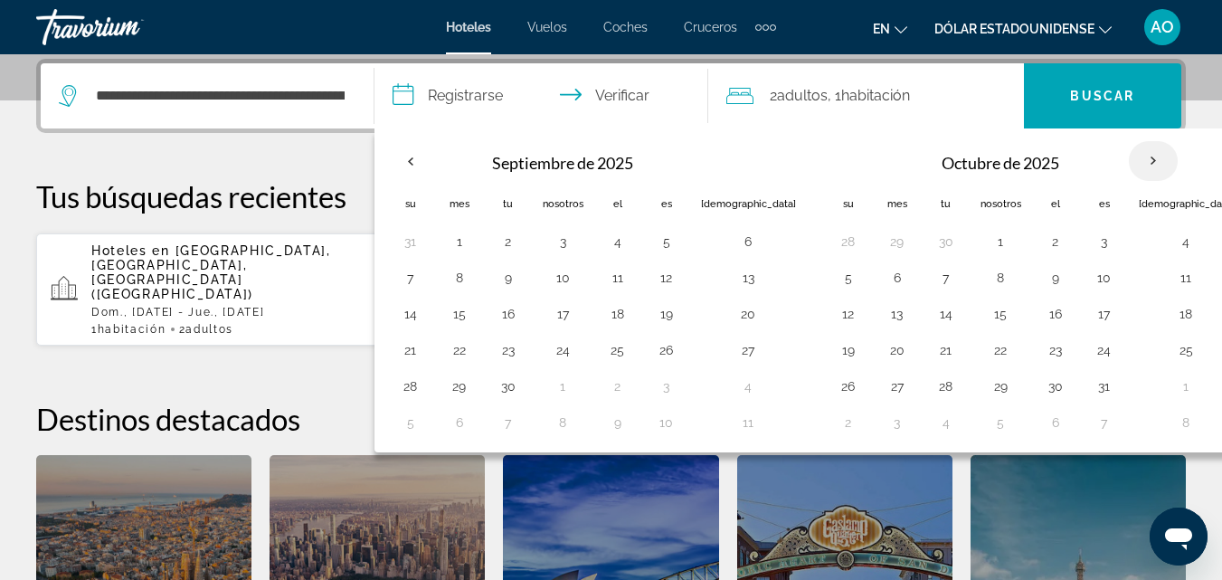
click at [1129, 161] on th "Mes próximo" at bounding box center [1153, 161] width 49 height 40
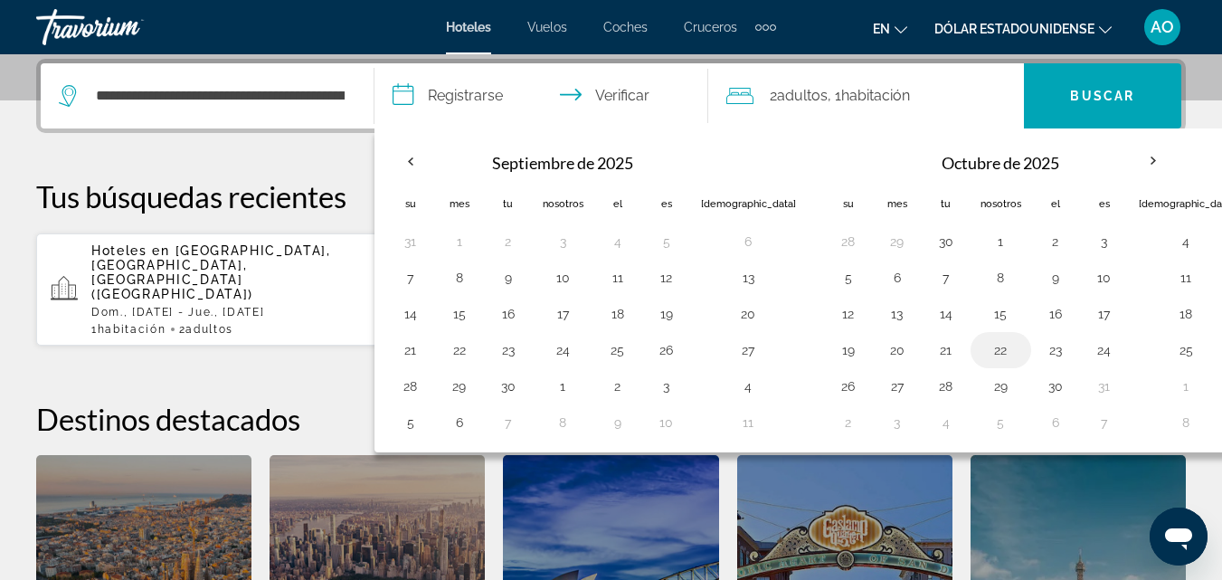
click at [981, 358] on button "22" at bounding box center [1001, 349] width 41 height 25
click at [1129, 165] on th "Mes próximo" at bounding box center [1153, 161] width 49 height 40
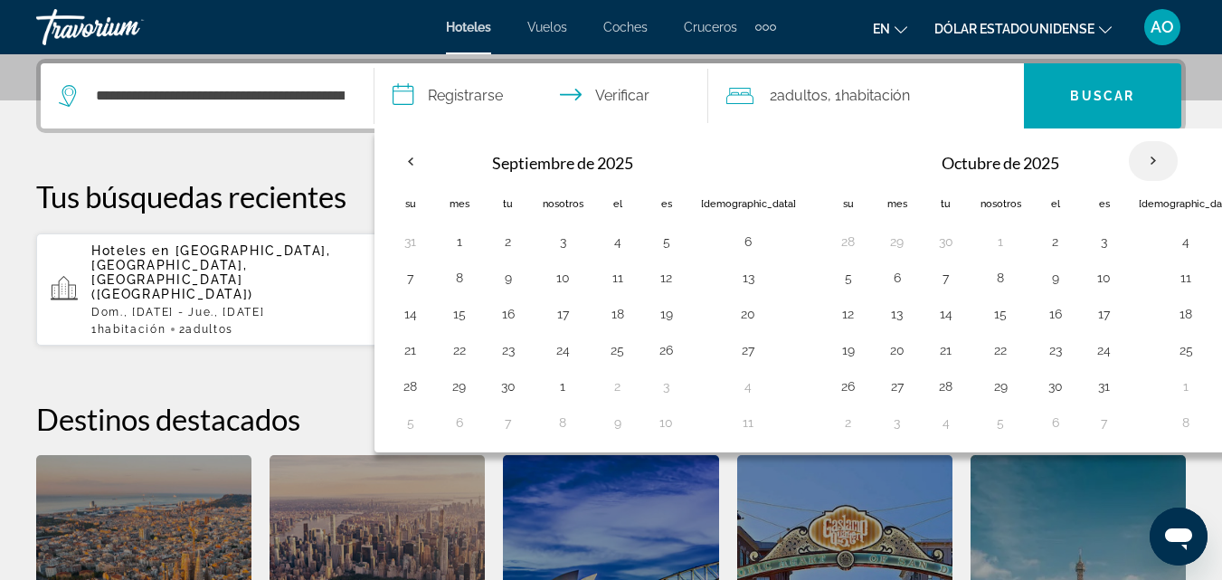
click at [1129, 165] on th "Mes próximo" at bounding box center [1153, 161] width 49 height 40
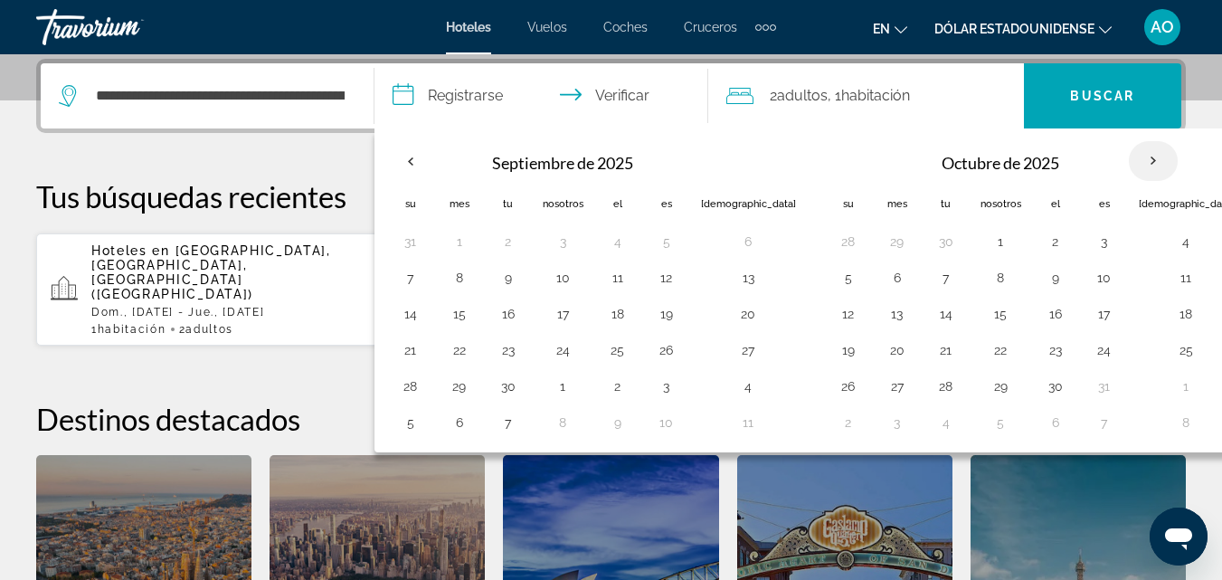
click at [1129, 167] on th "Mes próximo" at bounding box center [1153, 161] width 49 height 40
click at [458, 91] on input "**********" at bounding box center [545, 98] width 341 height 71
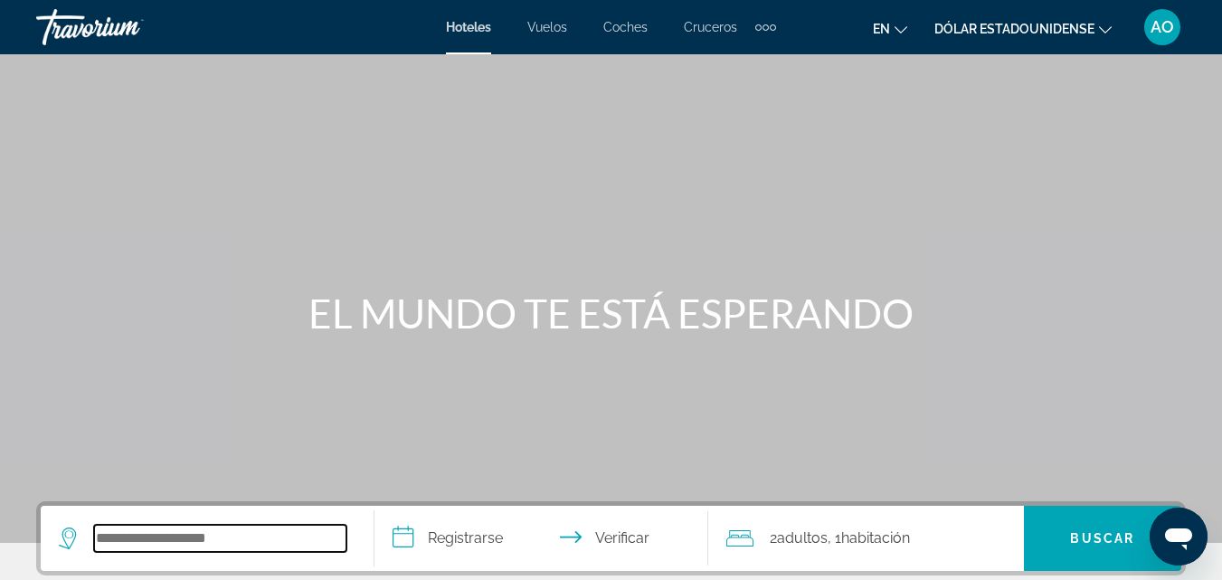
click at [159, 534] on input "Widget de búsqueda" at bounding box center [220, 538] width 252 height 27
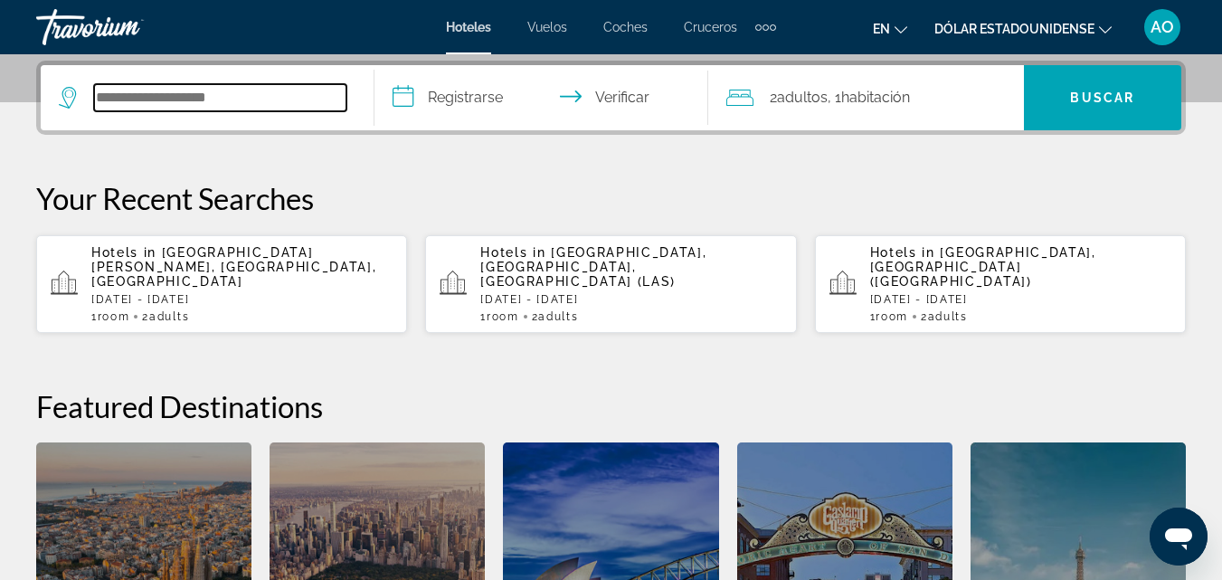
scroll to position [442, 0]
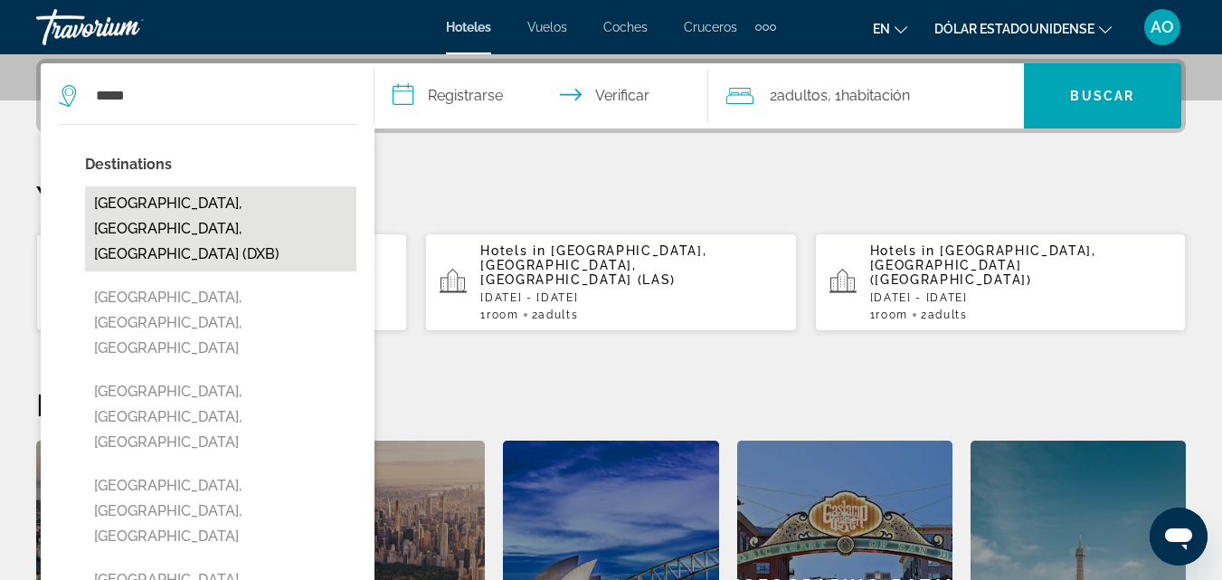
click at [229, 223] on button "[GEOGRAPHIC_DATA], [GEOGRAPHIC_DATA], [GEOGRAPHIC_DATA] (DXB)" at bounding box center [220, 228] width 271 height 85
type input "**********"
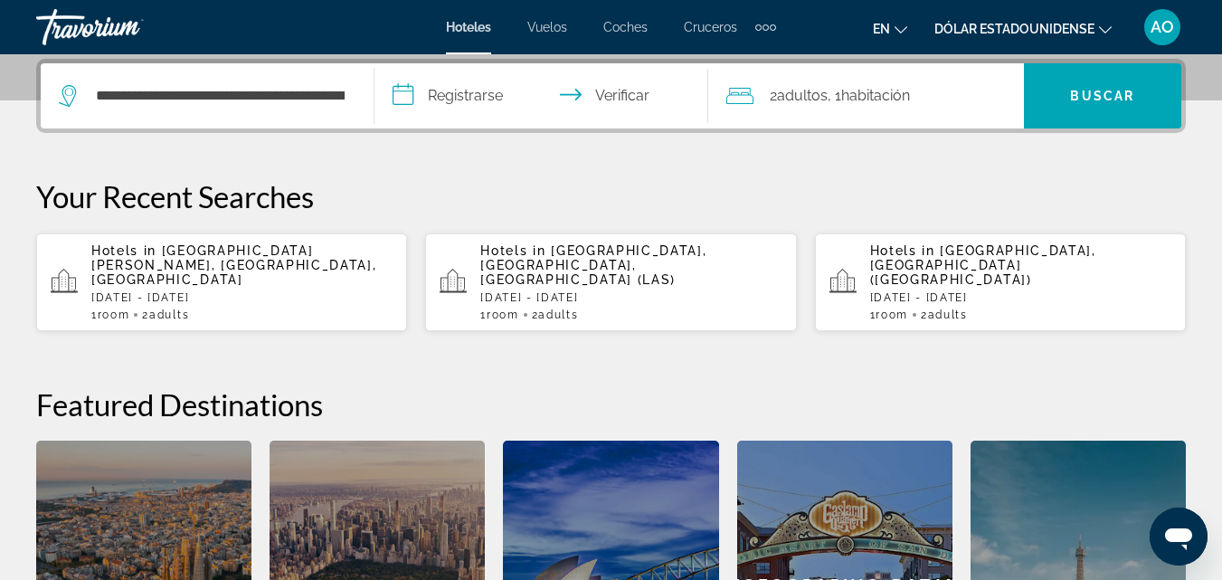
click at [450, 101] on input "**********" at bounding box center [545, 98] width 341 height 71
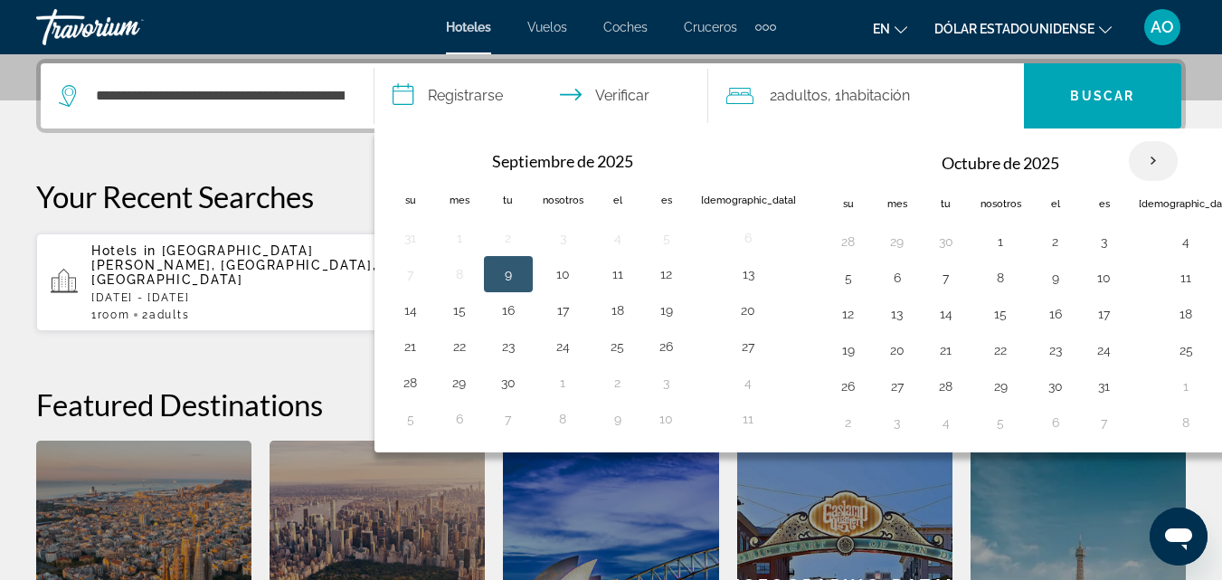
click at [1129, 156] on th "Mes próximo" at bounding box center [1153, 161] width 49 height 40
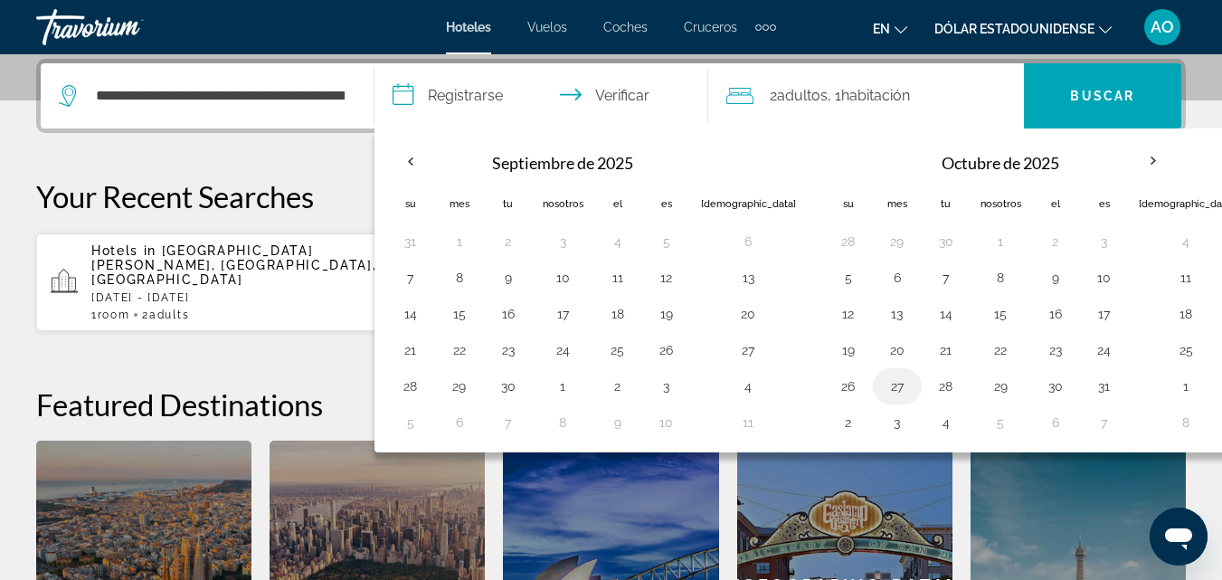
click at [883, 388] on button "27" at bounding box center [897, 386] width 29 height 25
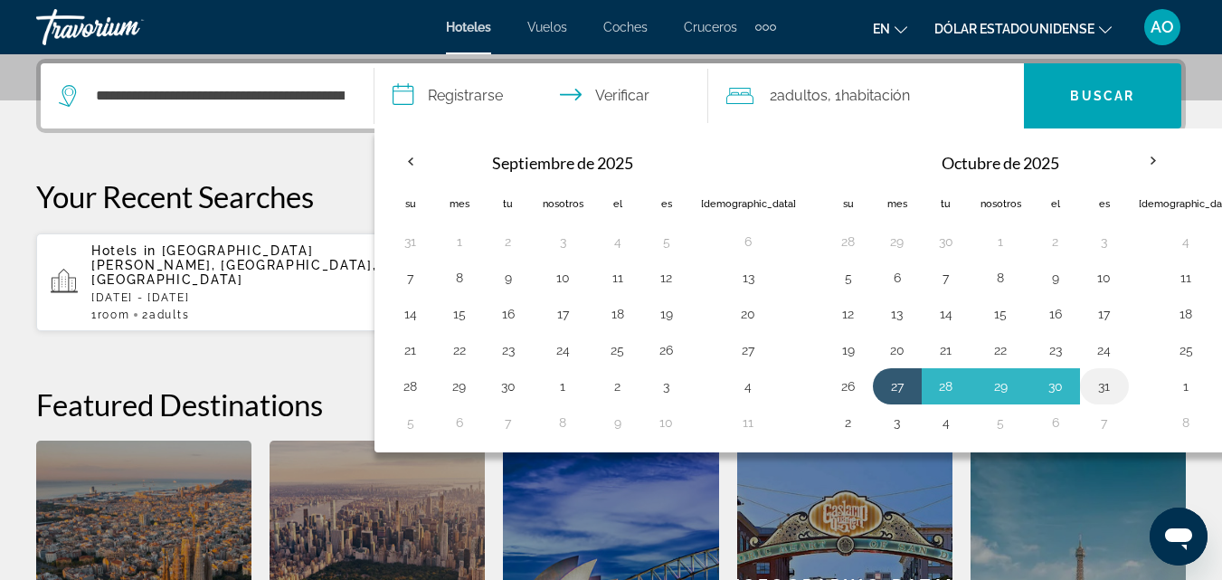
click at [1090, 385] on button "31" at bounding box center [1104, 386] width 29 height 25
type input "**********"
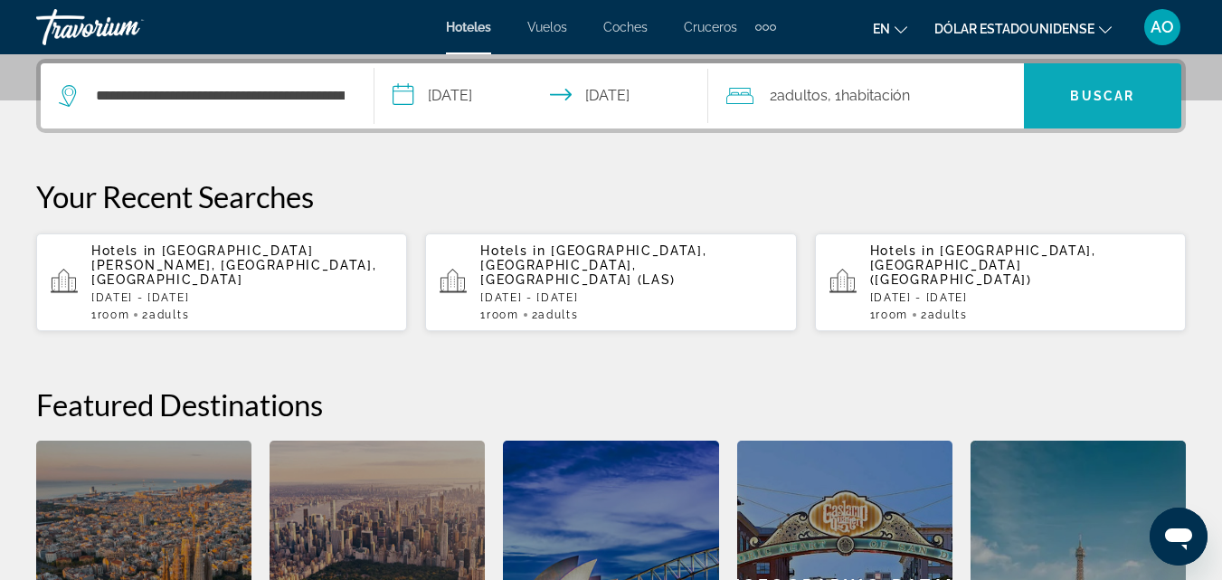
click at [1108, 94] on font "Buscar" at bounding box center [1102, 96] width 64 height 14
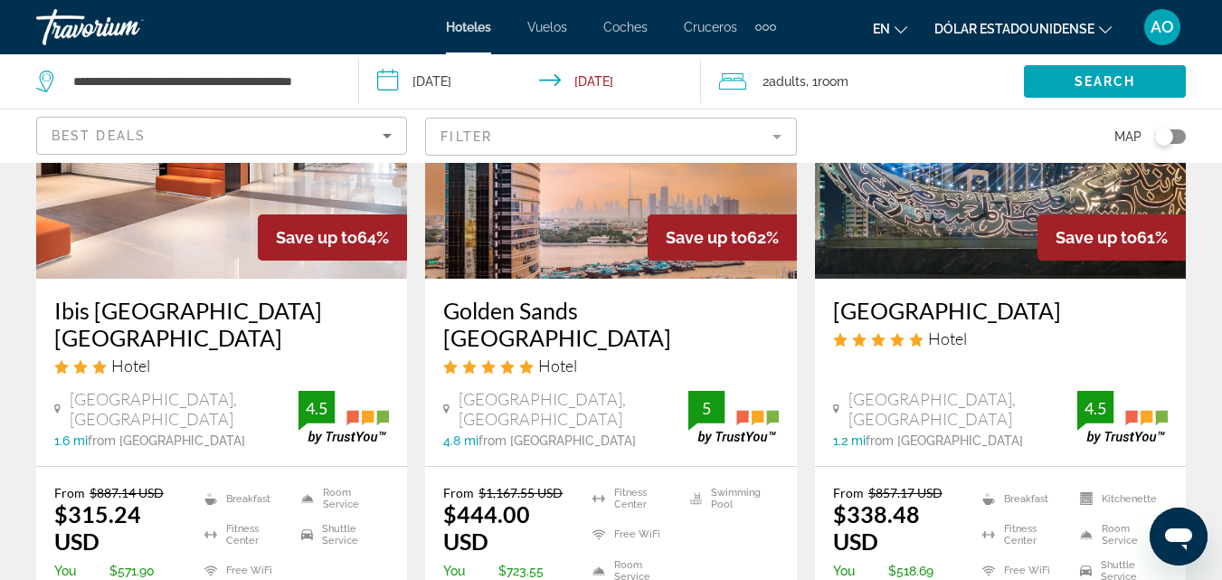
scroll to position [1737, 0]
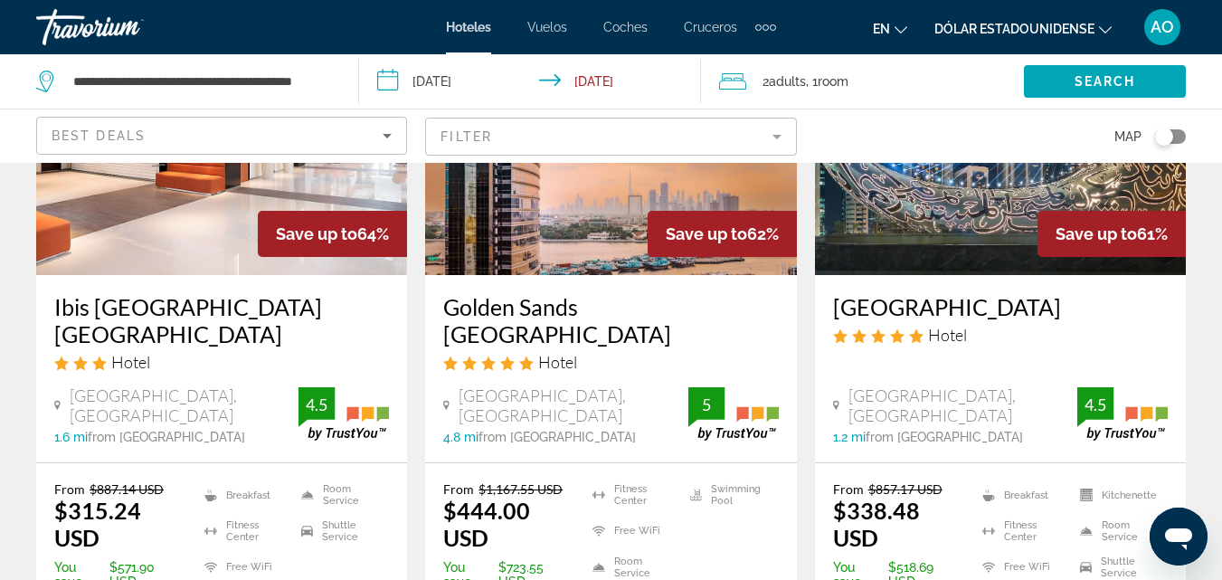
click at [986, 293] on h3 "[GEOGRAPHIC_DATA]" at bounding box center [1000, 306] width 335 height 27
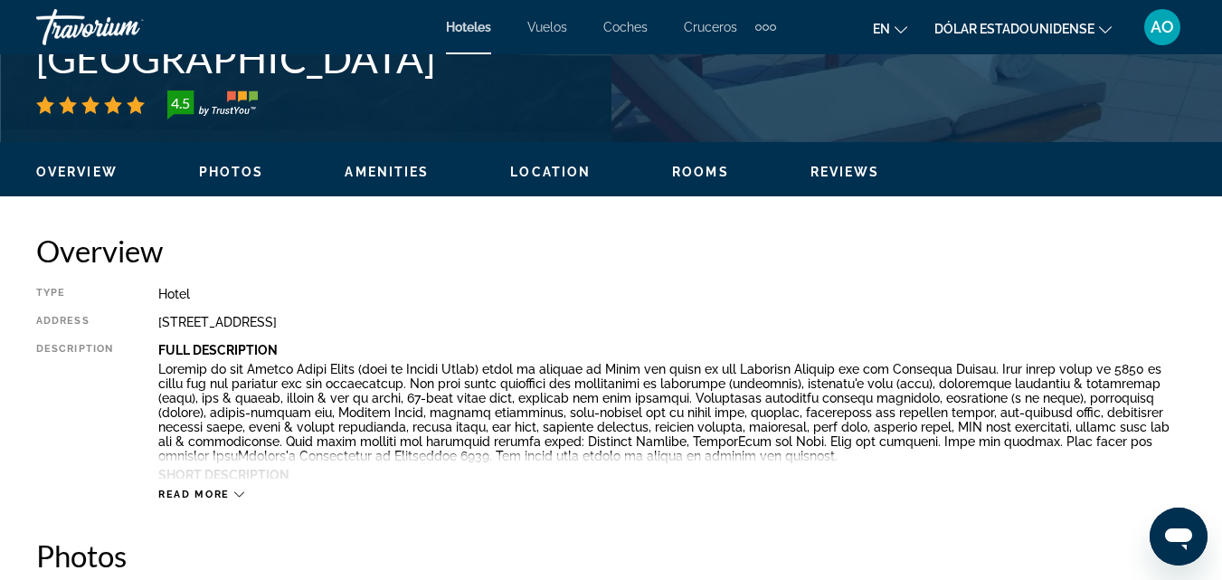
scroll to position [808, 0]
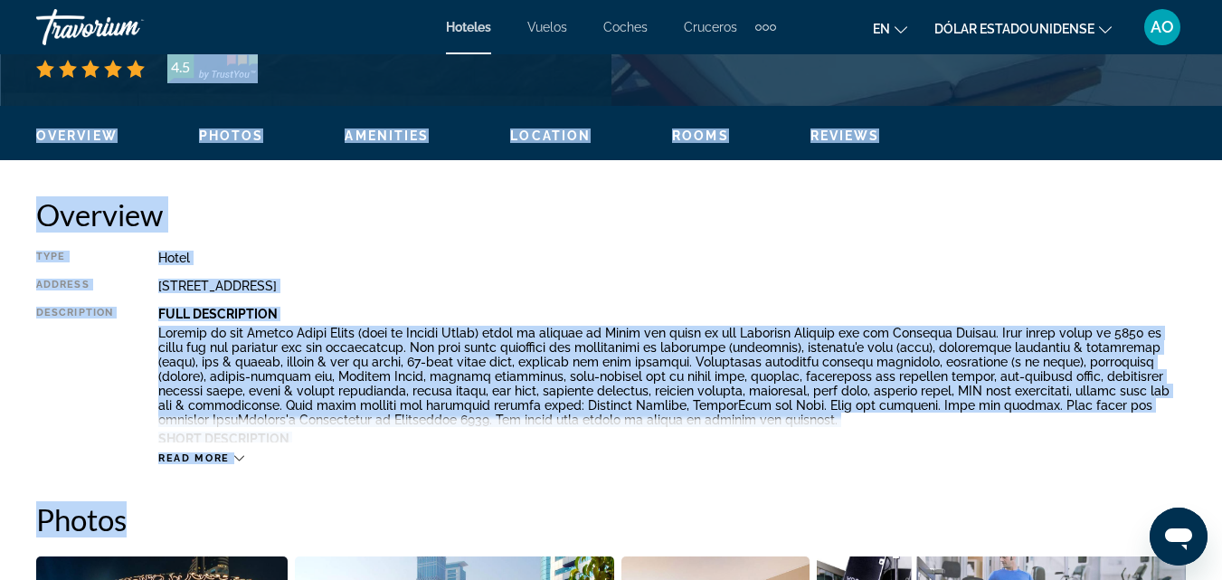
drag, startPoint x: 441, startPoint y: 56, endPoint x: 964, endPoint y: 478, distance: 671.7
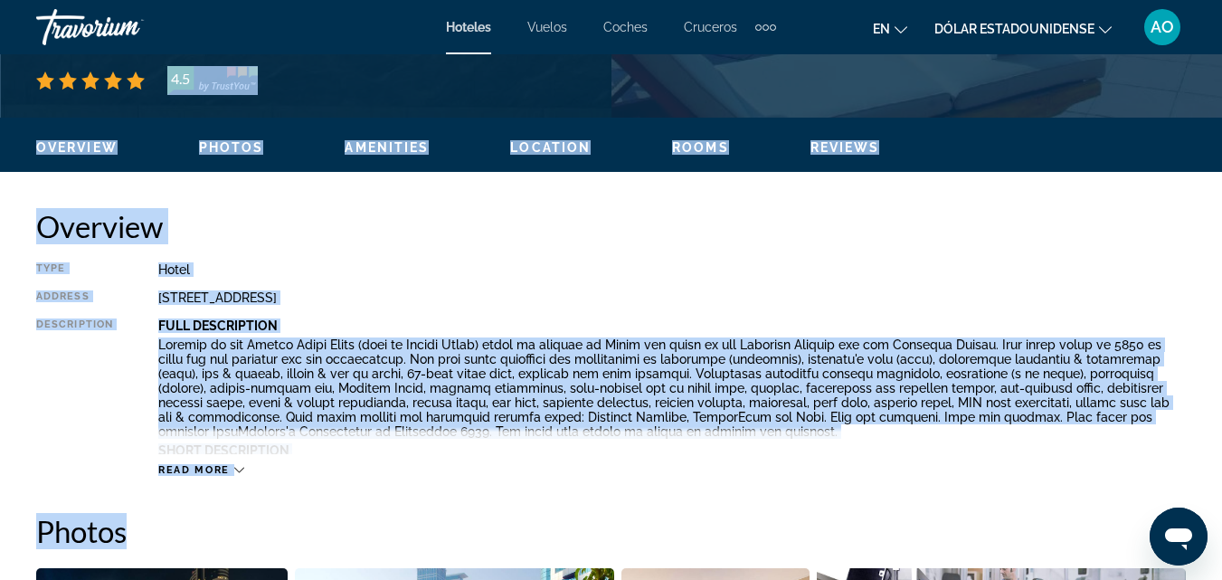
scroll to position [905, 0]
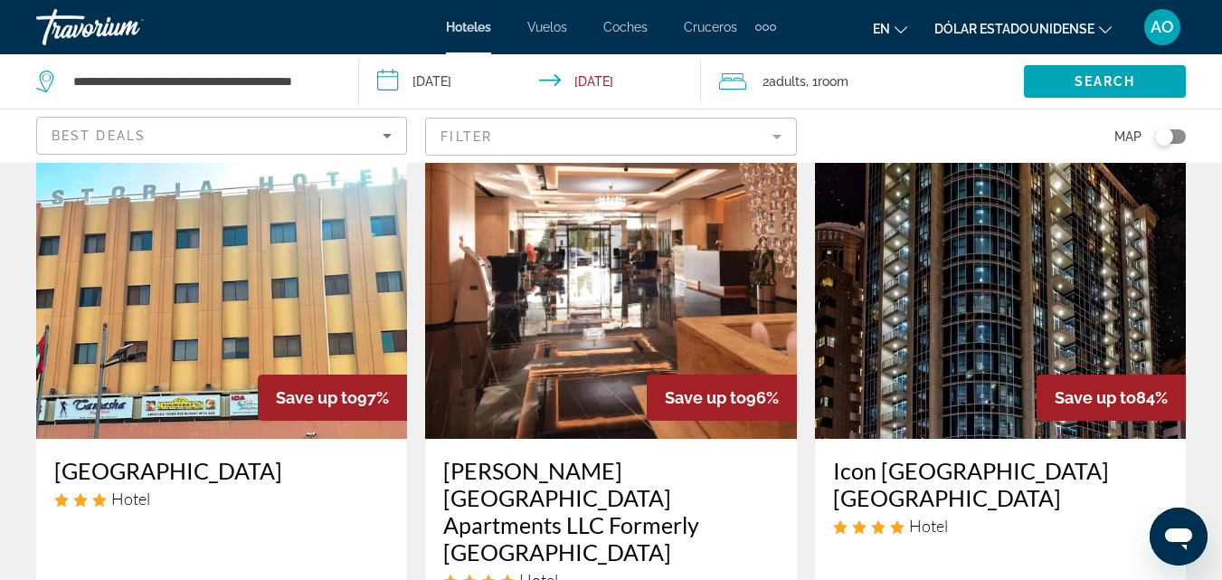
scroll to position [109, 0]
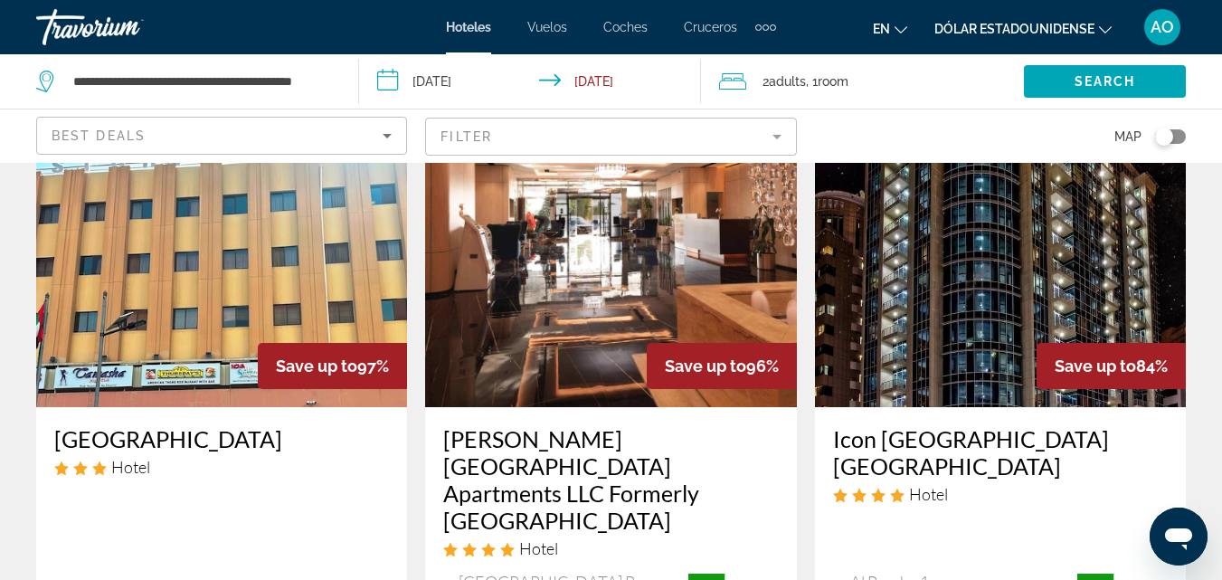
click at [648, 281] on img "Contenido principal" at bounding box center [610, 263] width 371 height 290
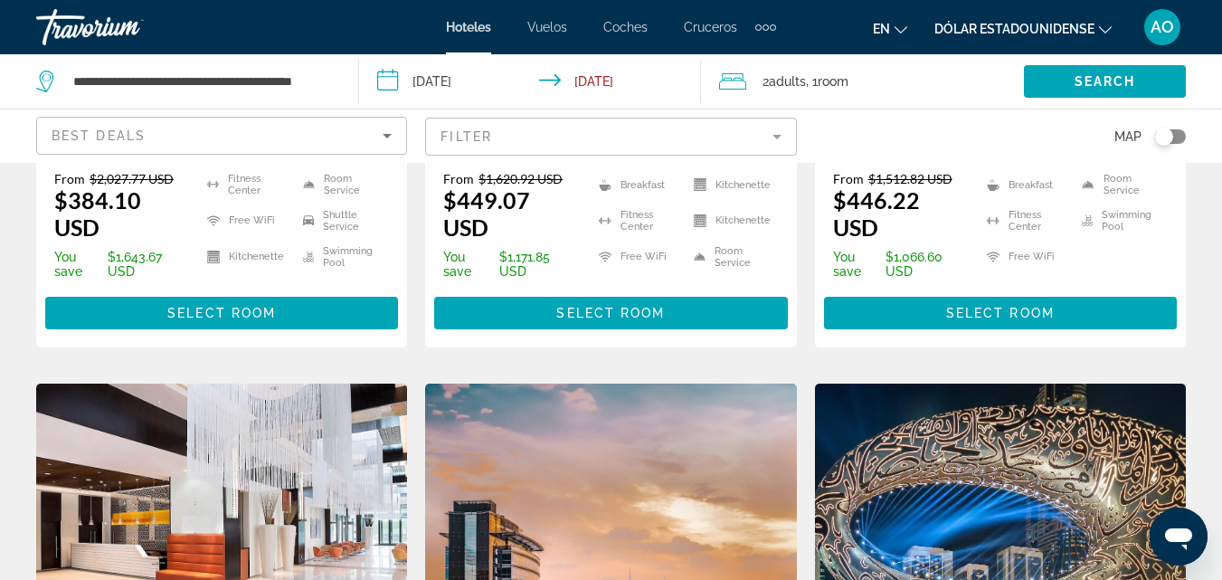
scroll to position [1303, 0]
